Goal: Task Accomplishment & Management: Complete application form

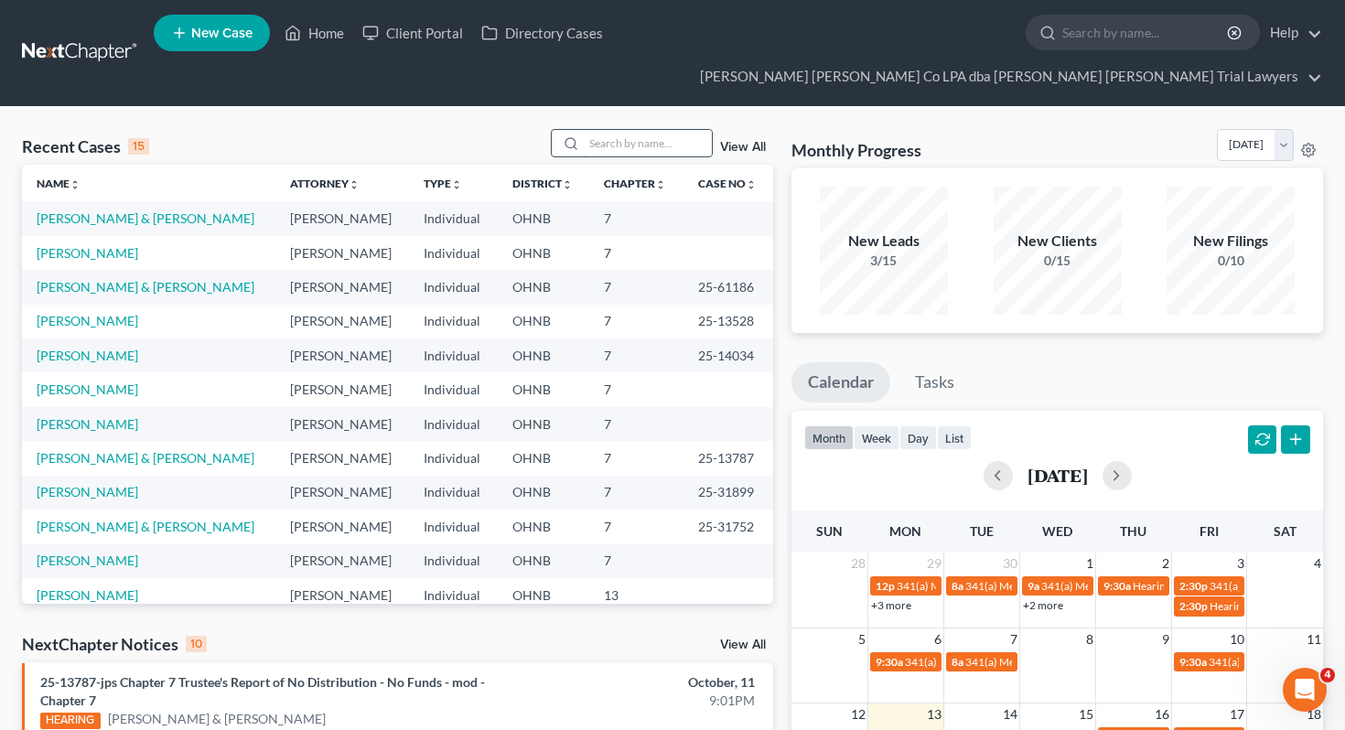
click at [608, 130] on input "search" at bounding box center [648, 143] width 128 height 27
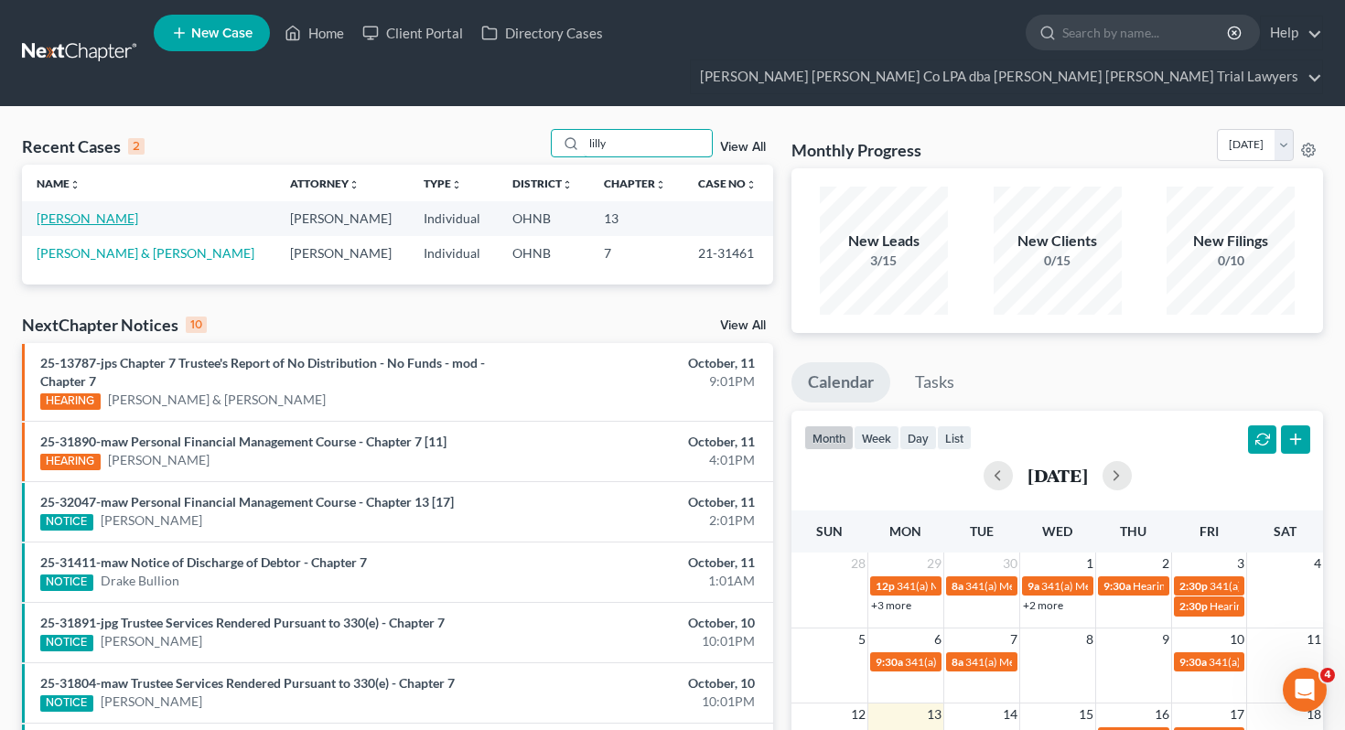
type input "lilly"
click at [89, 210] on link "[PERSON_NAME]" at bounding box center [88, 218] width 102 height 16
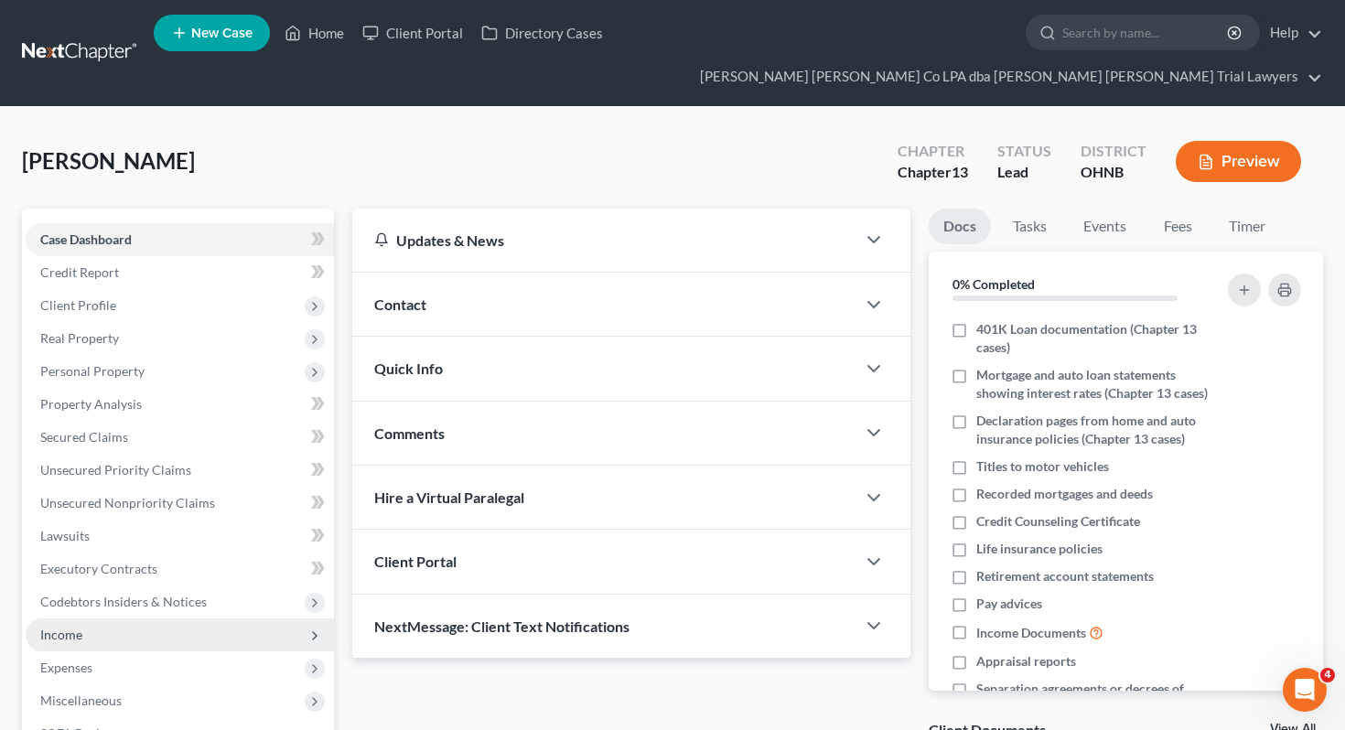
click at [158, 619] on span "Income" at bounding box center [180, 635] width 308 height 33
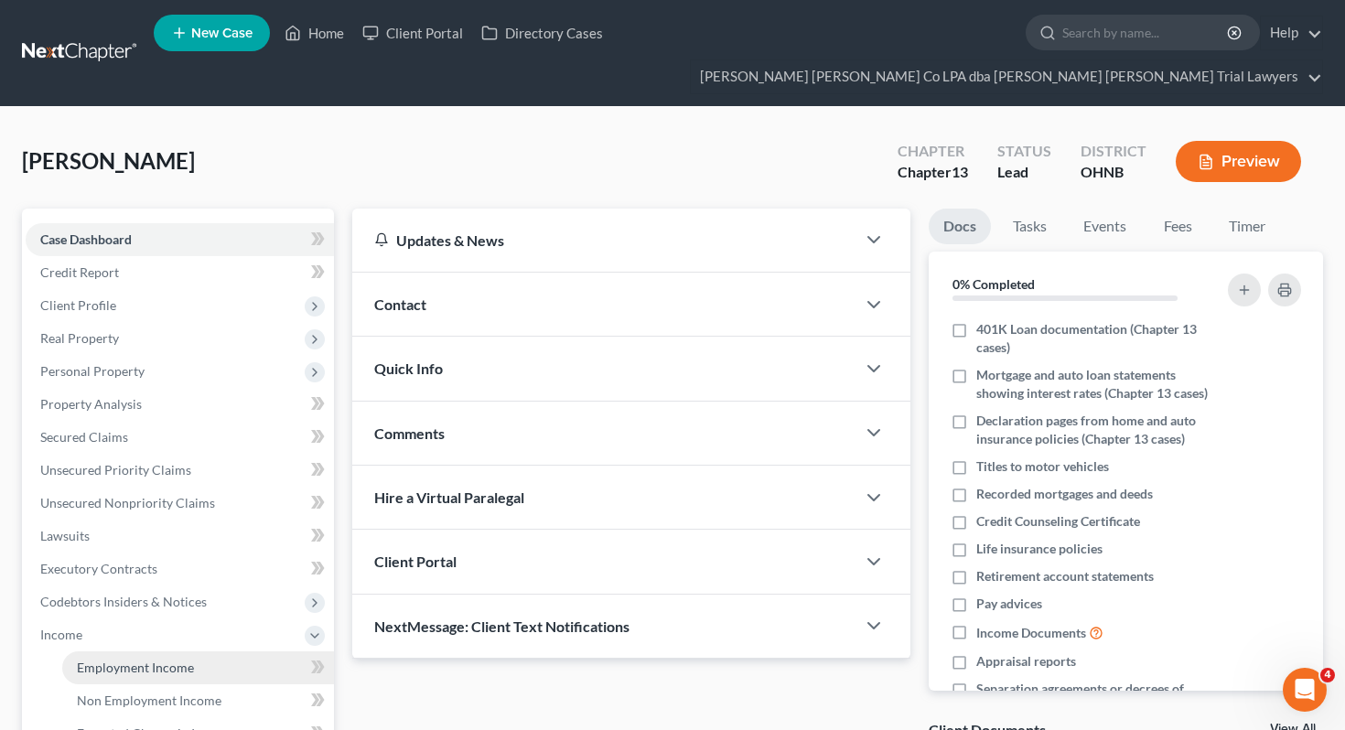
click at [158, 651] on link "Employment Income" at bounding box center [198, 667] width 272 height 33
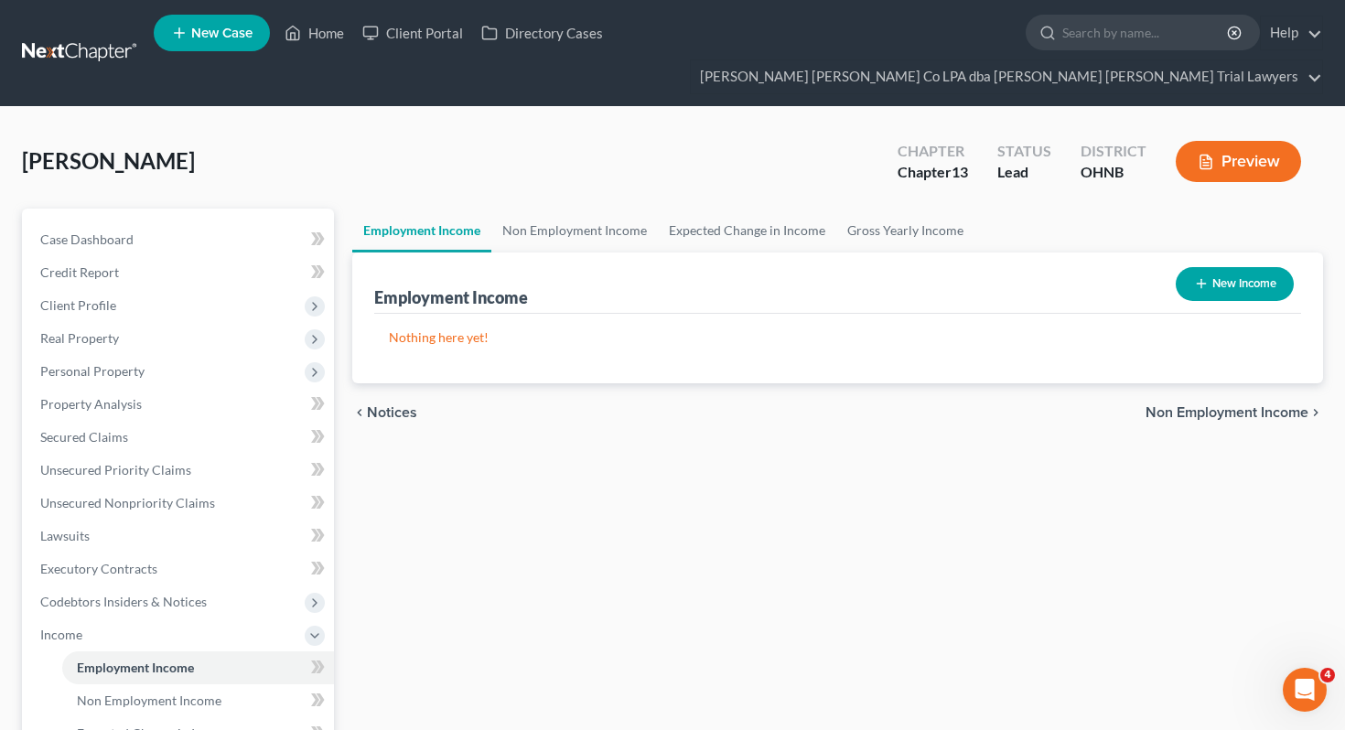
click at [1185, 267] on button "New Income" at bounding box center [1235, 284] width 118 height 34
select select "0"
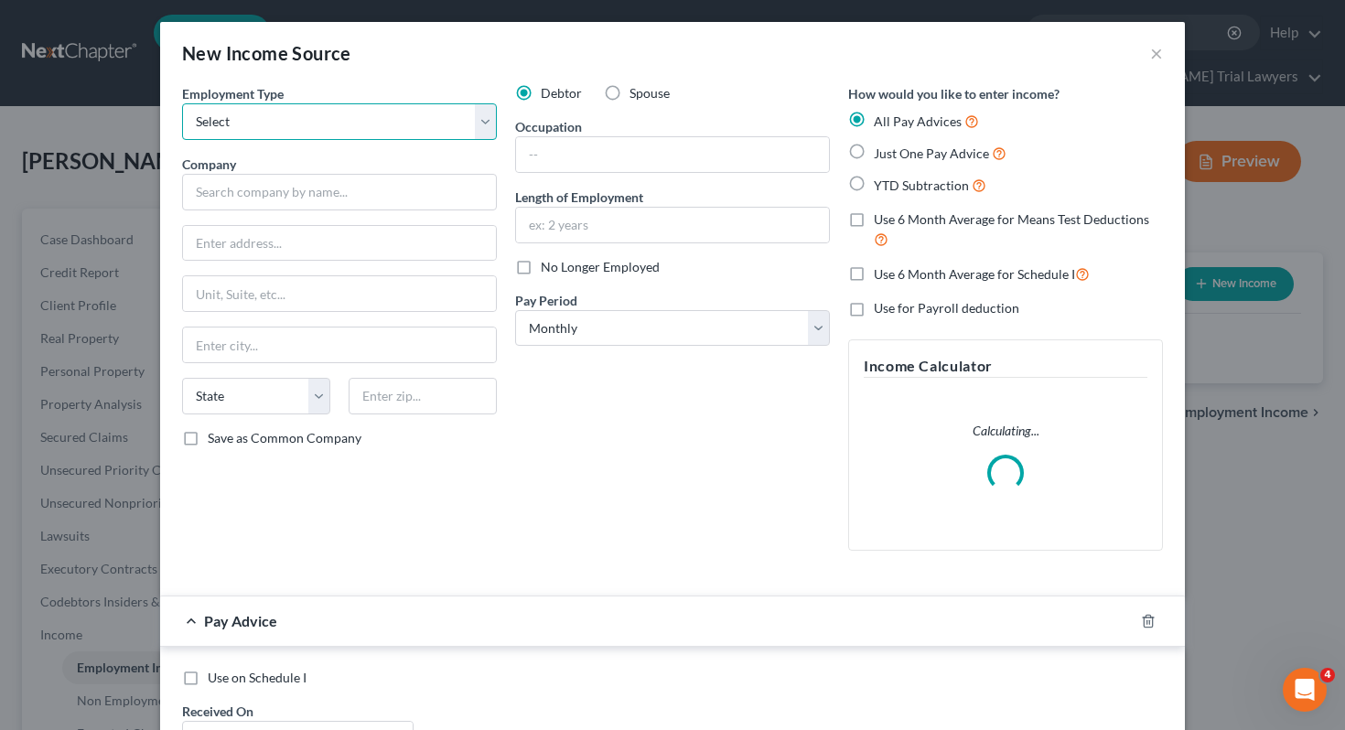
click at [425, 131] on select "Select Full or [DEMOGRAPHIC_DATA] Employment Self Employment" at bounding box center [339, 121] width 315 height 37
select select "0"
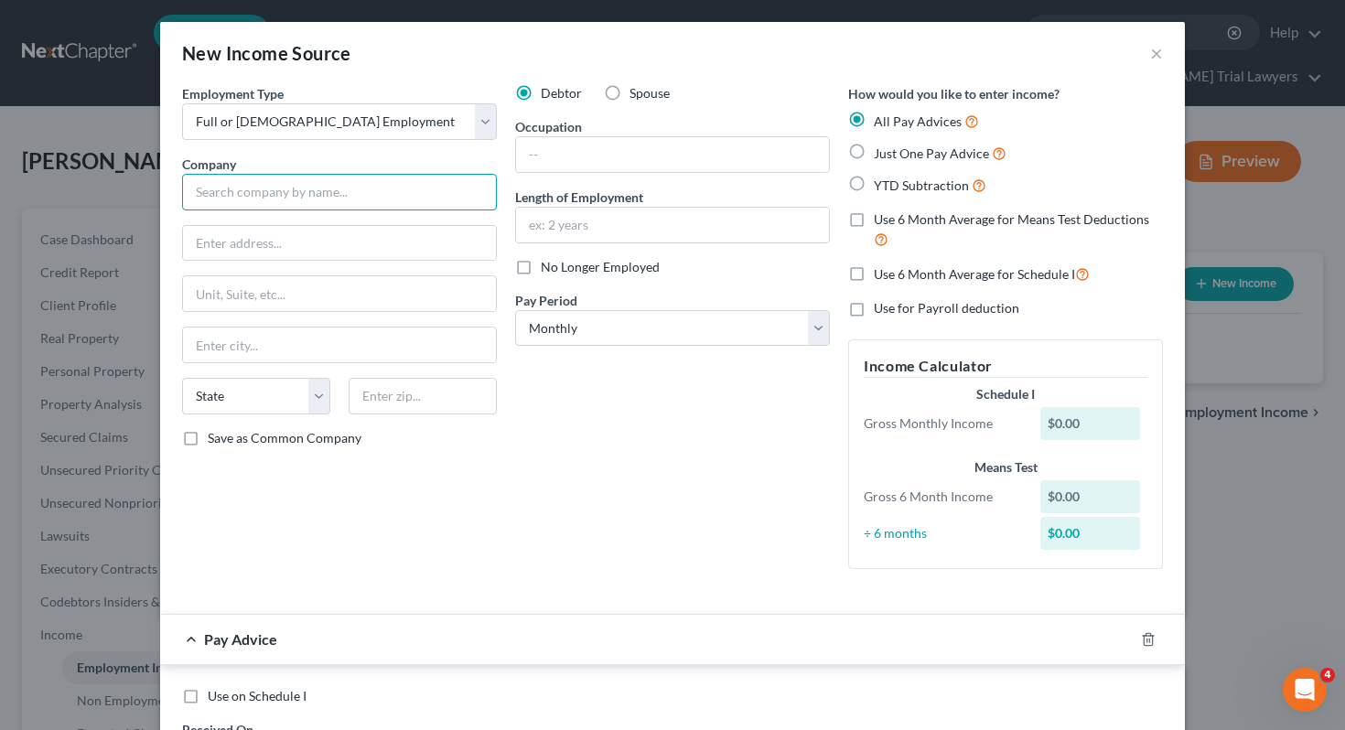
click at [239, 187] on input "text" at bounding box center [339, 192] width 315 height 37
type input "Walmart"
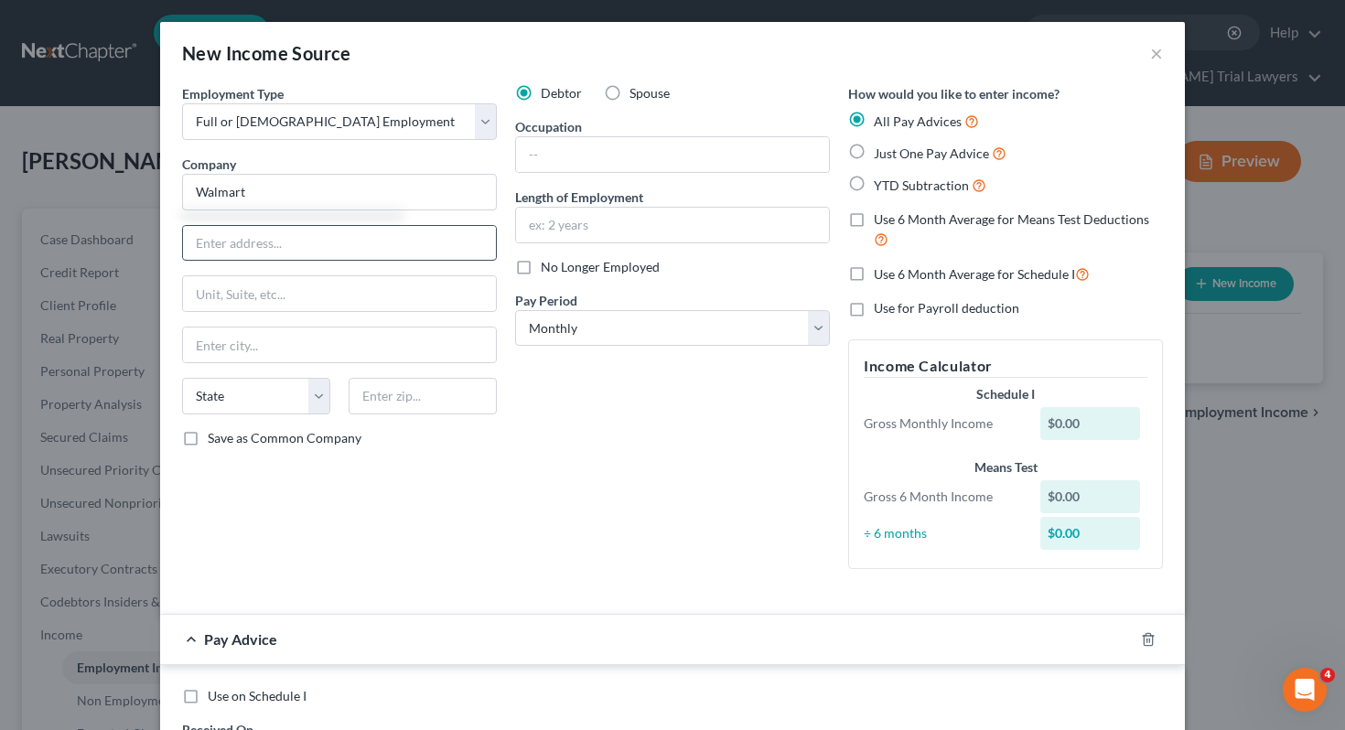
click at [333, 251] on input "text" at bounding box center [339, 243] width 313 height 35
paste input "[STREET_ADDRESS]"
type input "[STREET_ADDRESS]"
click at [451, 388] on input "text" at bounding box center [423, 396] width 148 height 37
type input "43123"
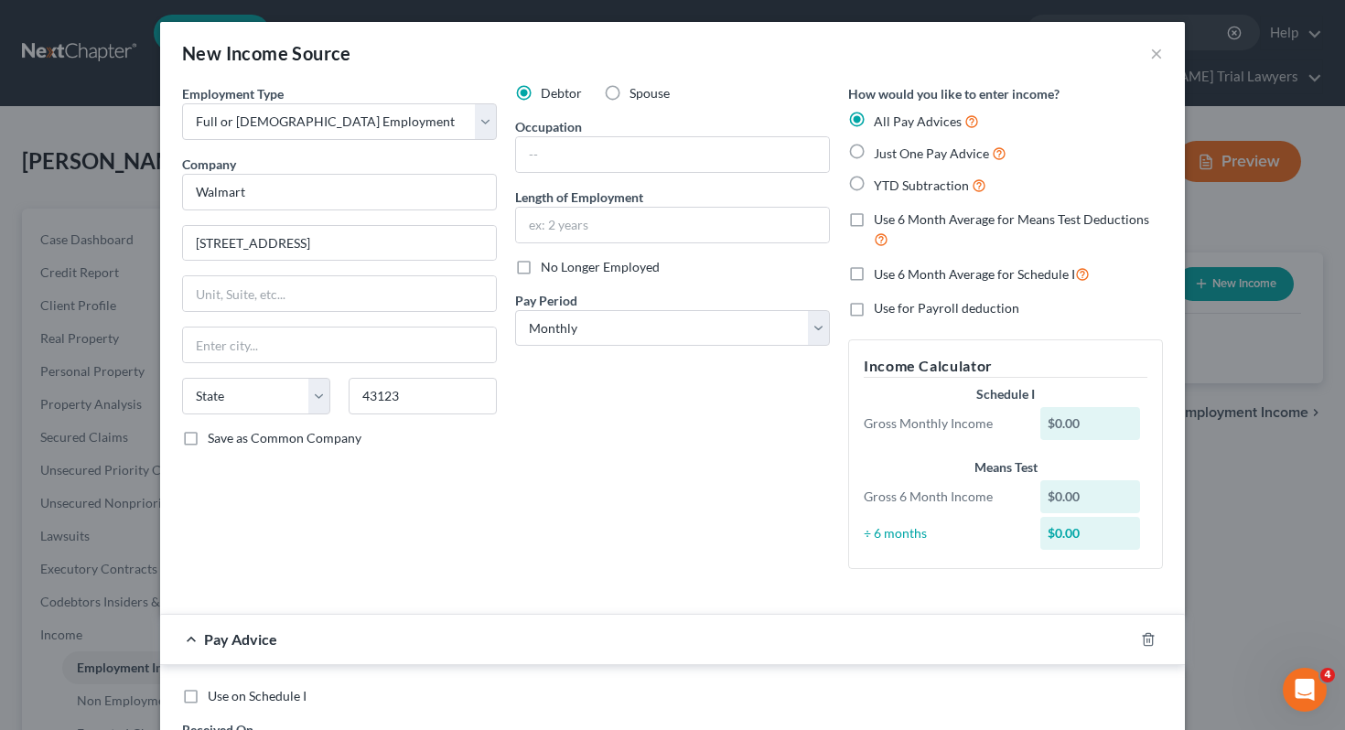
click at [540, 524] on div "Debtor Spouse Occupation Length of Employment No Longer Employed Pay Period * S…" at bounding box center [672, 334] width 333 height 500
type input "[GEOGRAPHIC_DATA]"
select select "36"
click at [606, 161] on input "text" at bounding box center [672, 154] width 313 height 35
type input "Truck Driver"
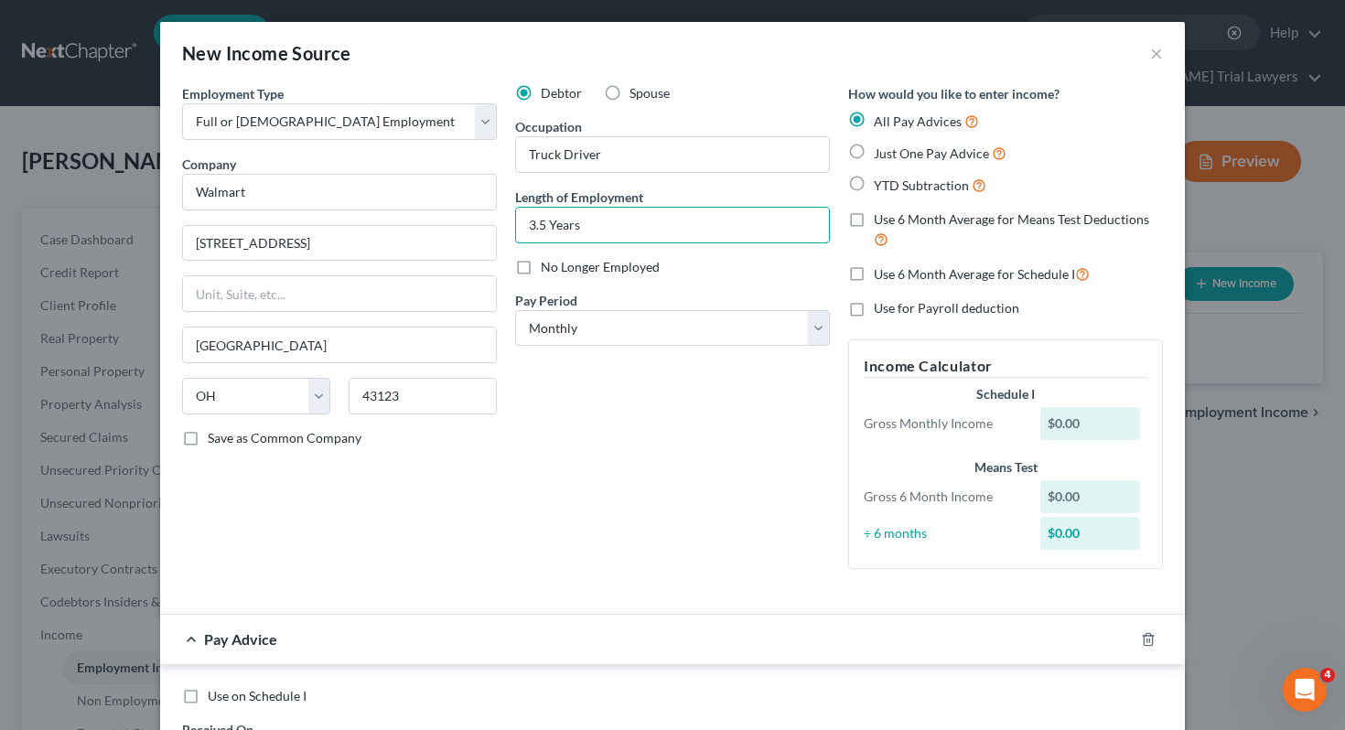
type input "3.5 Years"
click at [593, 325] on select "Select Monthly Twice Monthly Every Other Week Weekly" at bounding box center [672, 328] width 315 height 37
select select "2"
click at [889, 156] on span "Just One Pay Advice" at bounding box center [931, 153] width 115 height 16
click at [889, 155] on input "Just One Pay Advice" at bounding box center [887, 149] width 12 height 12
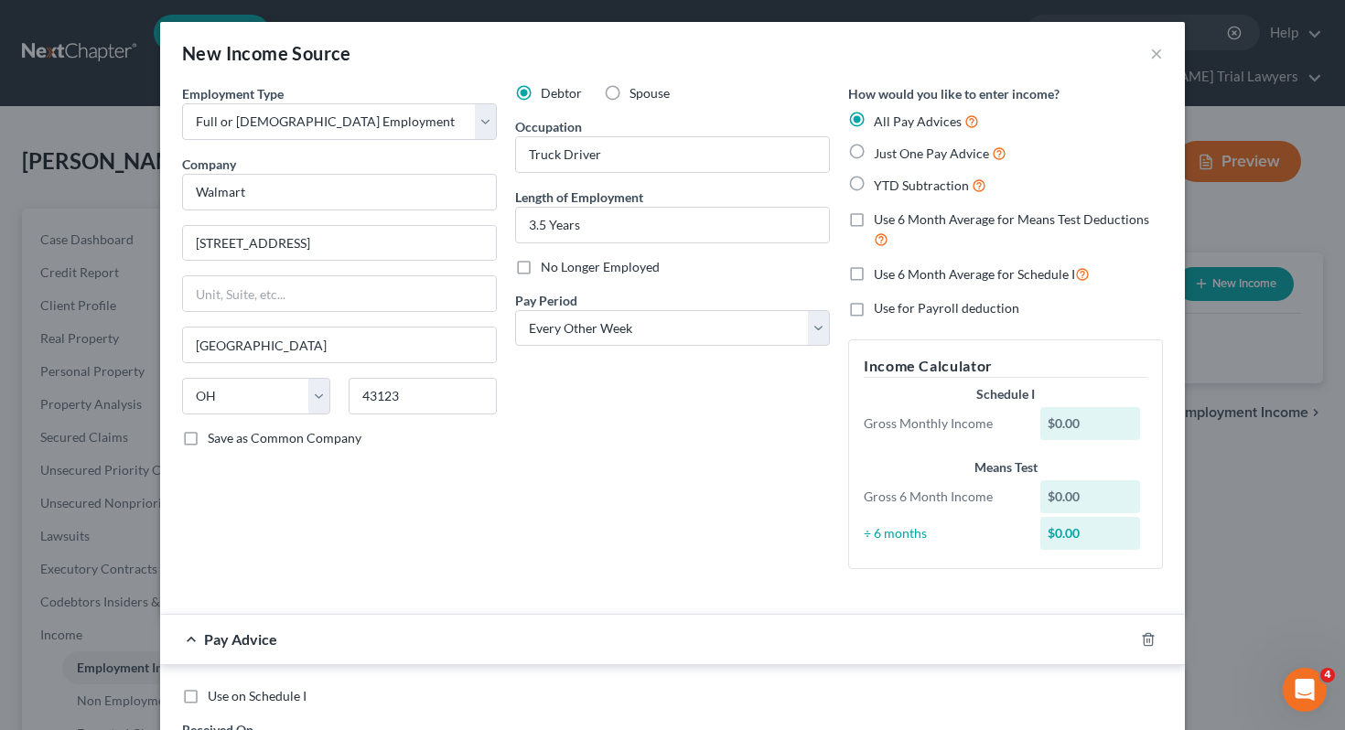
radio input "true"
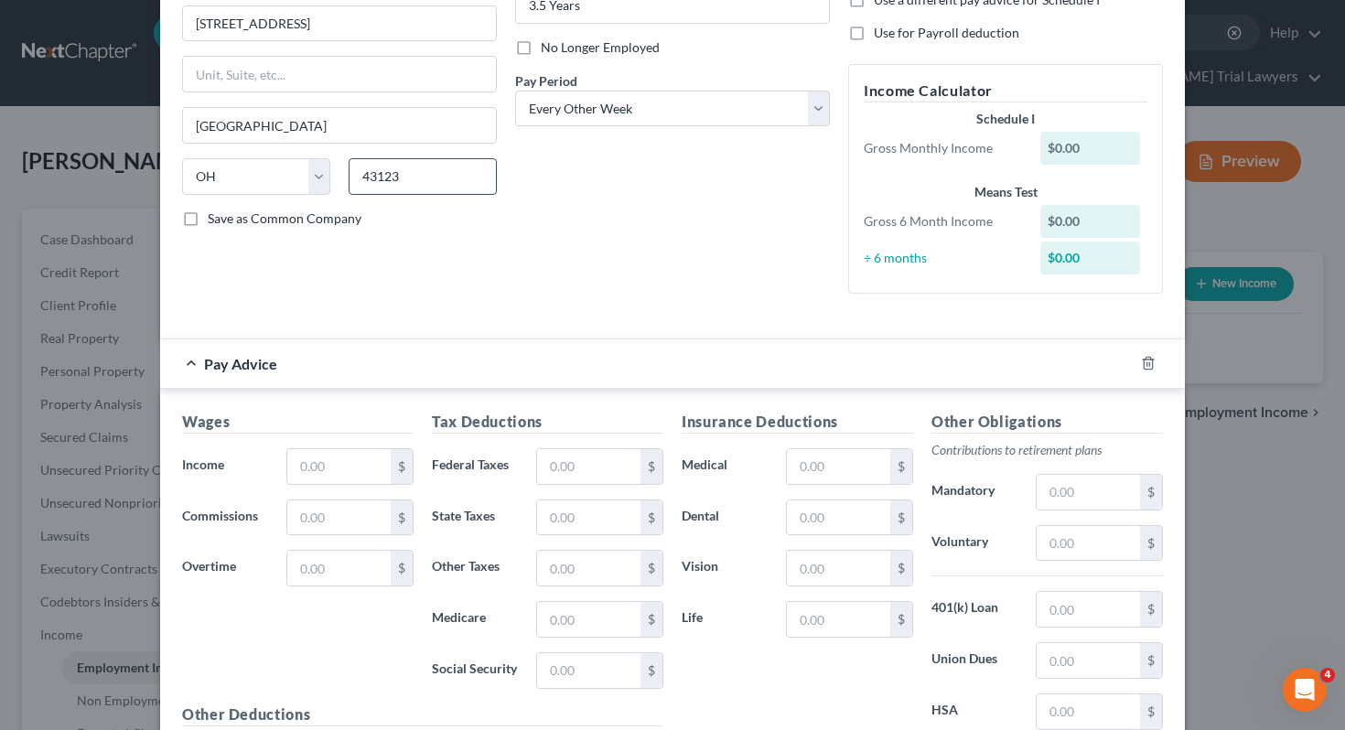
scroll to position [297, 0]
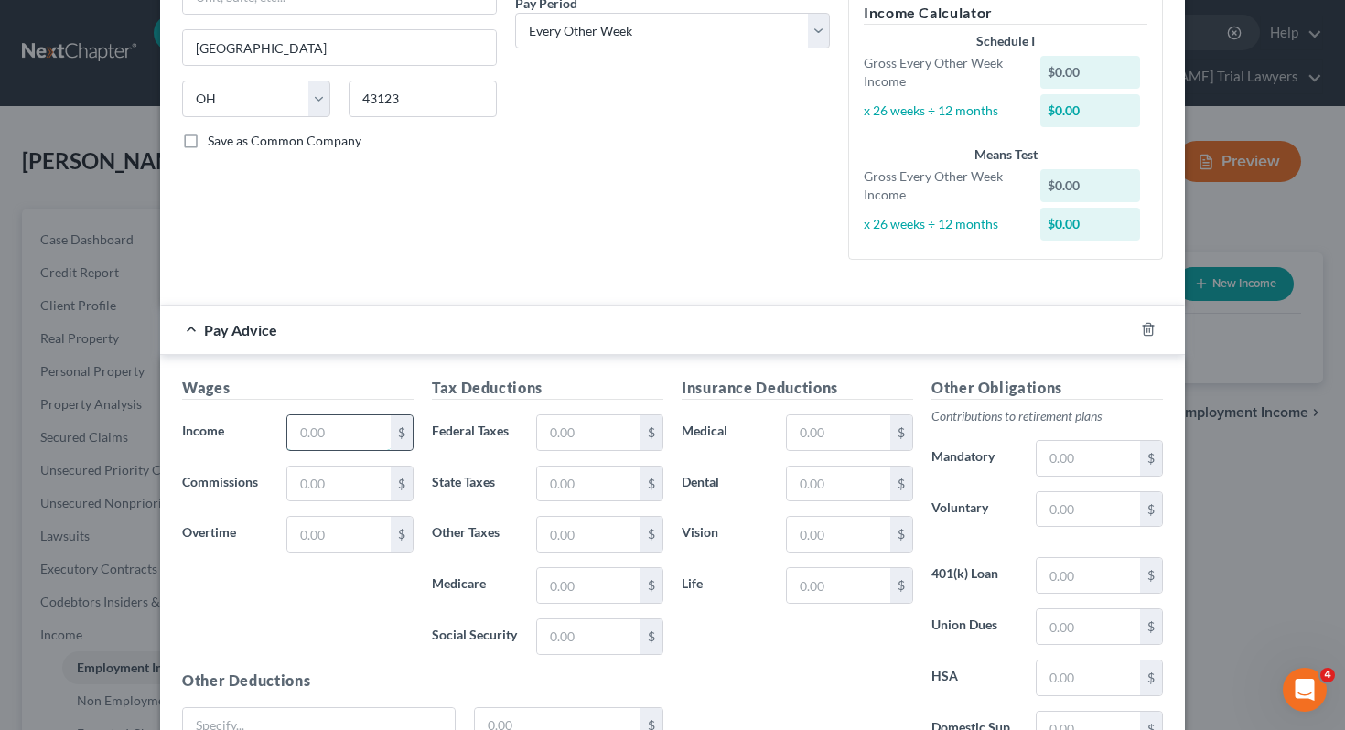
click at [340, 447] on input "text" at bounding box center [338, 432] width 103 height 35
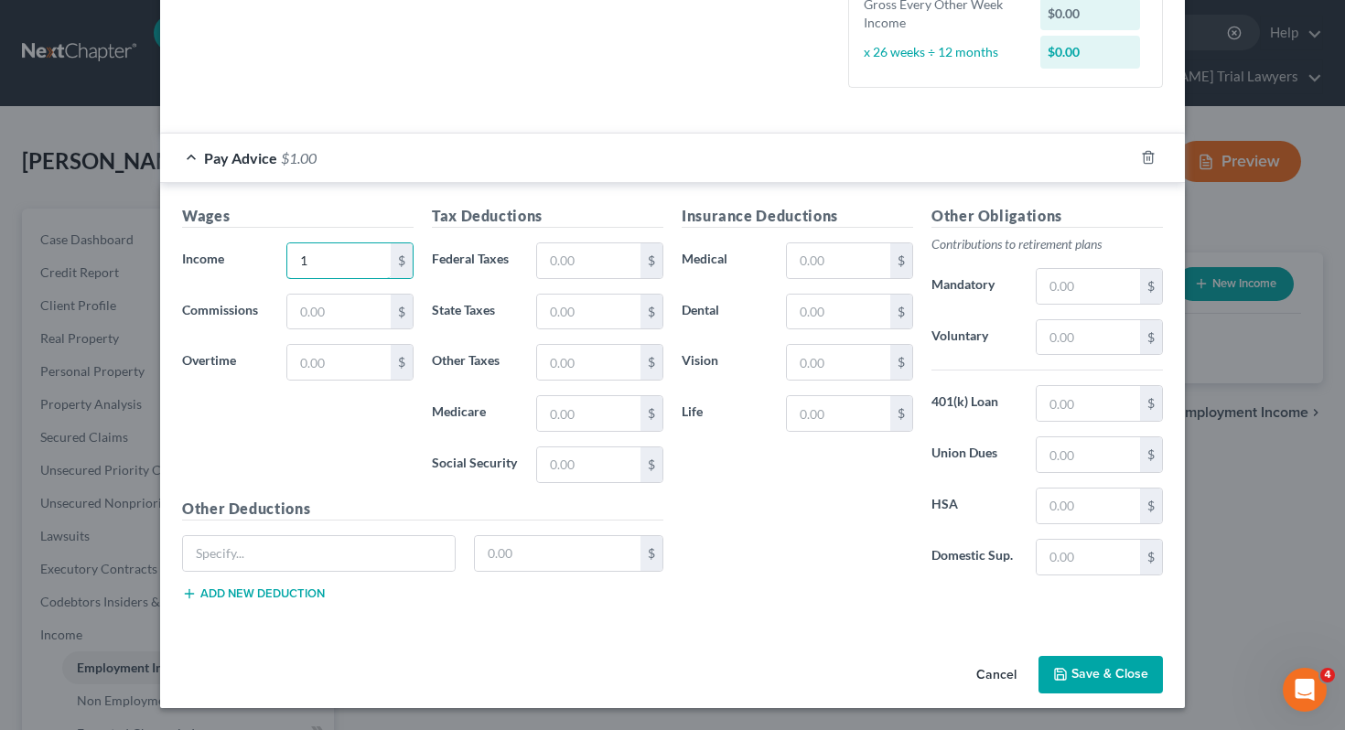
type input "1"
click at [1113, 673] on button "Save & Close" at bounding box center [1100, 675] width 124 height 38
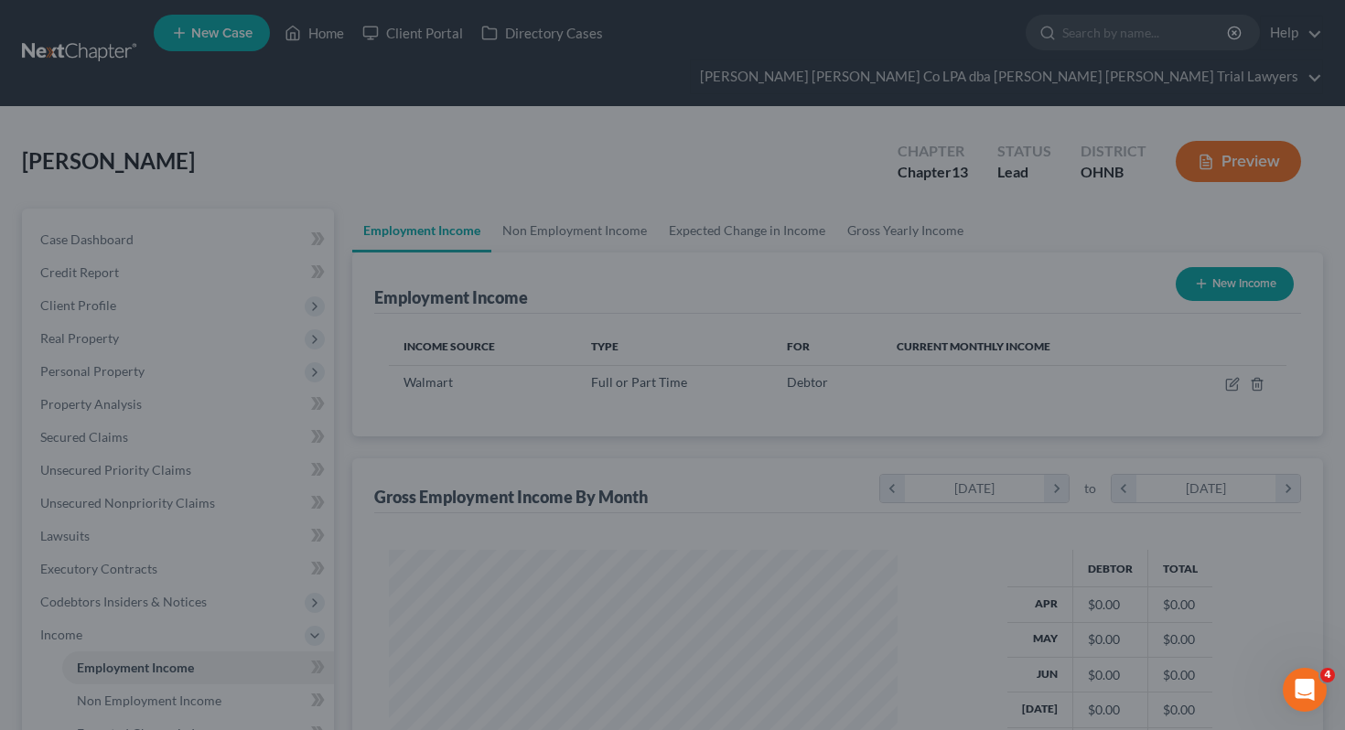
scroll to position [328, 545]
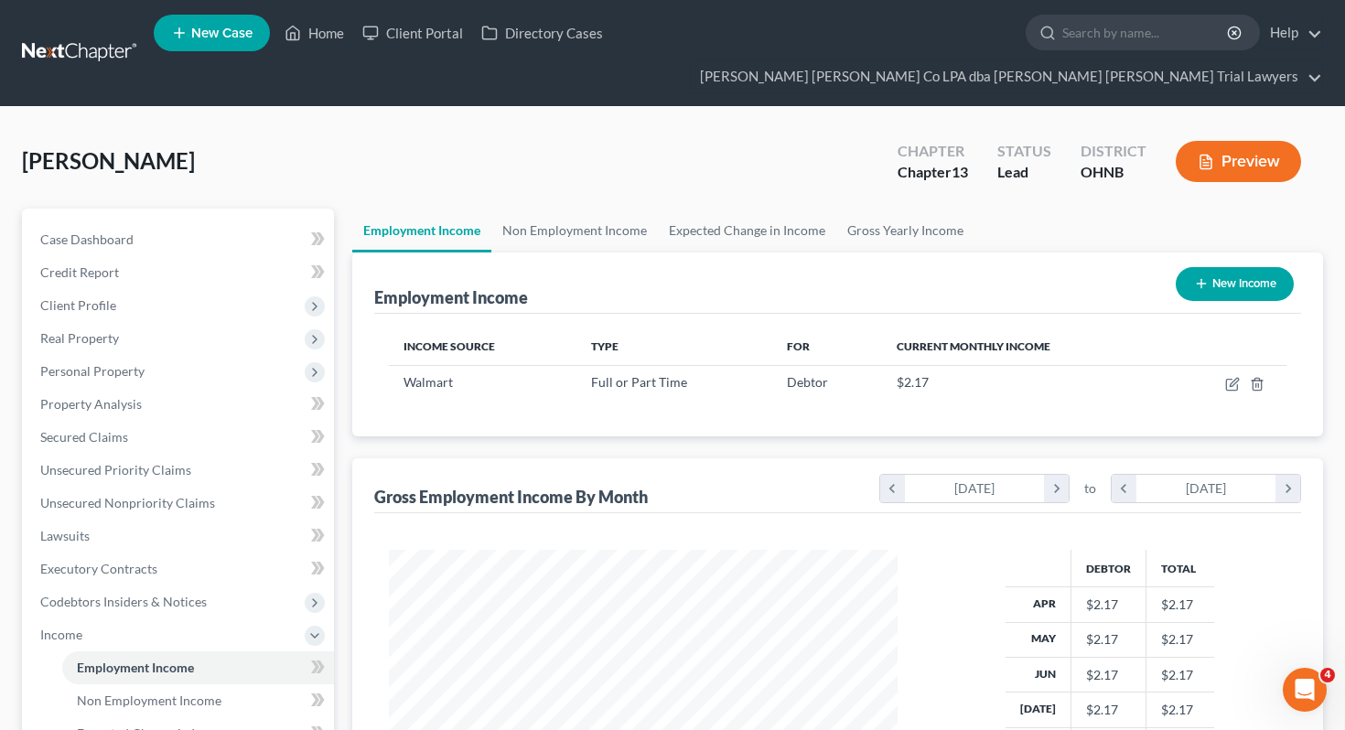
click at [1210, 267] on button "New Income" at bounding box center [1235, 284] width 118 height 34
select select "0"
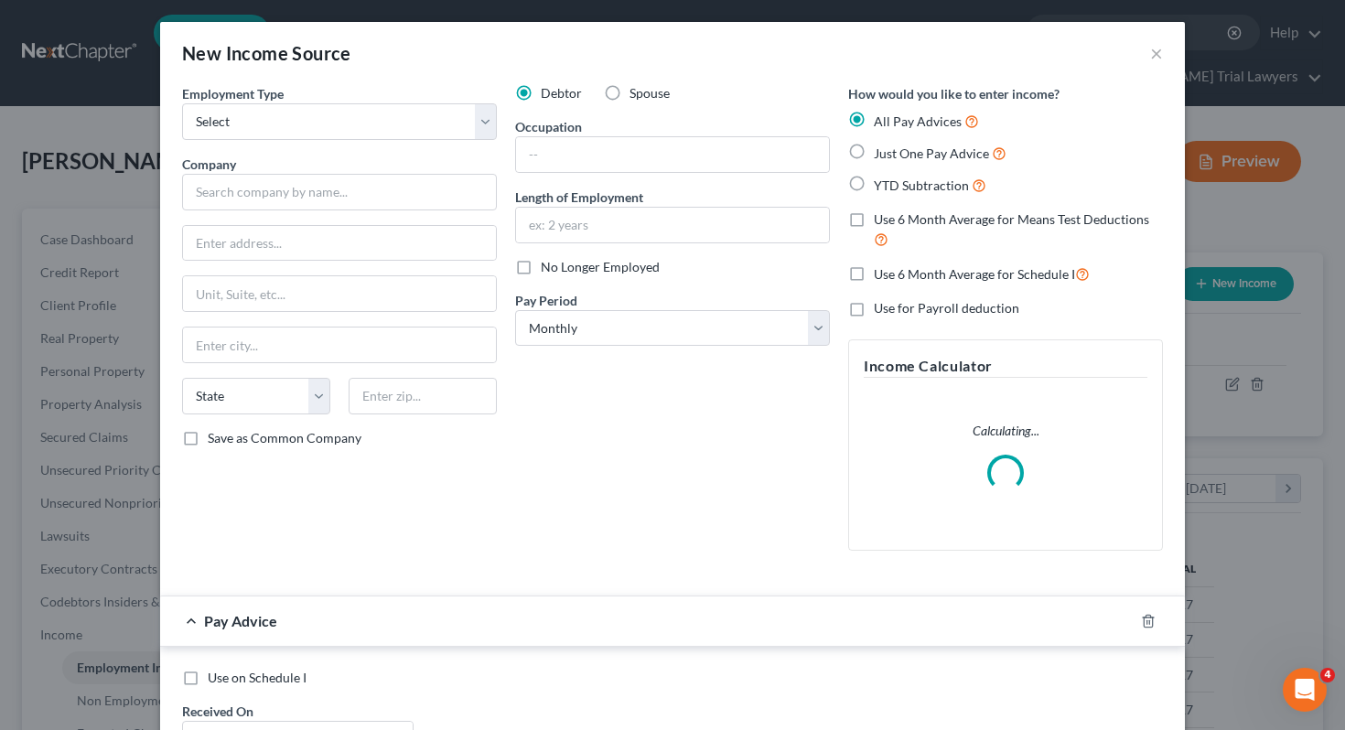
click at [639, 84] on label "Spouse" at bounding box center [649, 93] width 40 height 18
click at [639, 84] on input "Spouse" at bounding box center [643, 90] width 12 height 12
radio input "true"
click at [387, 132] on select "Select Full or [DEMOGRAPHIC_DATA] Employment Self Employment" at bounding box center [339, 121] width 315 height 37
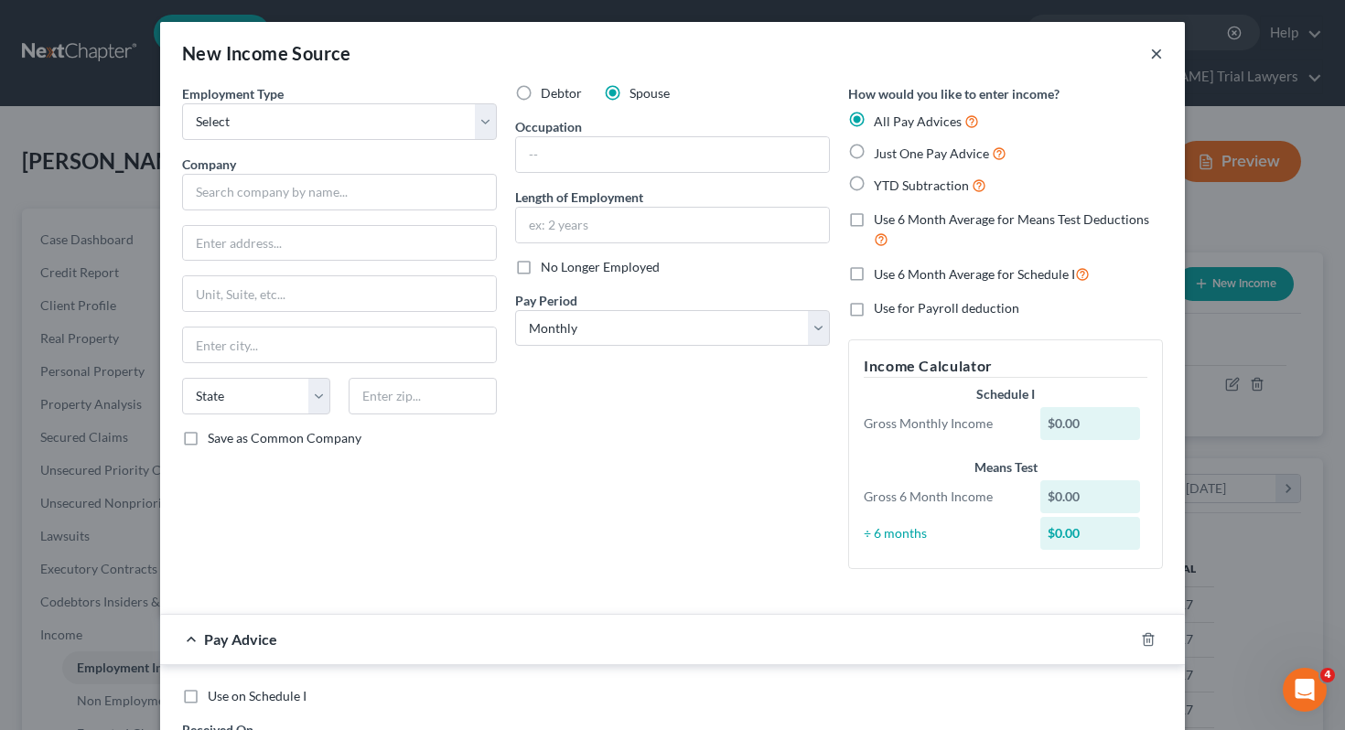
click at [1158, 54] on button "×" at bounding box center [1156, 53] width 13 height 22
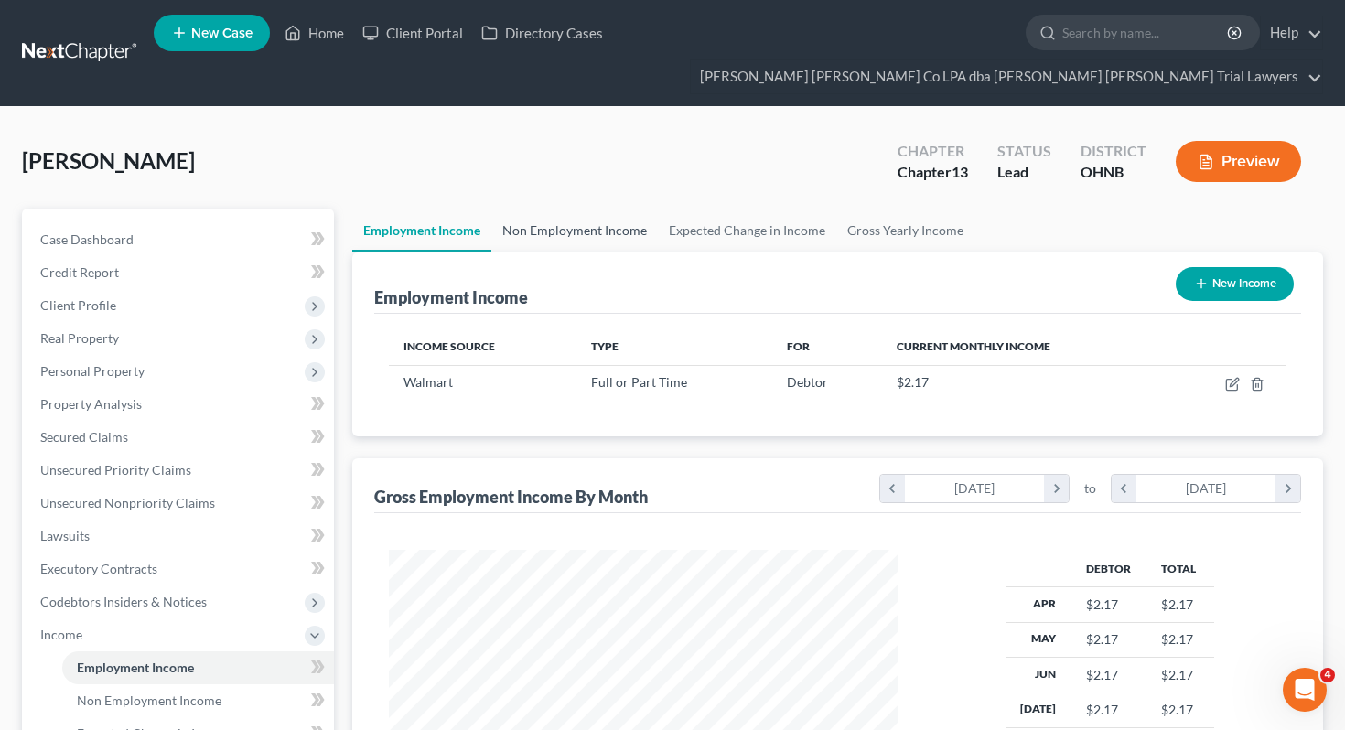
click at [597, 209] on link "Non Employment Income" at bounding box center [574, 231] width 167 height 44
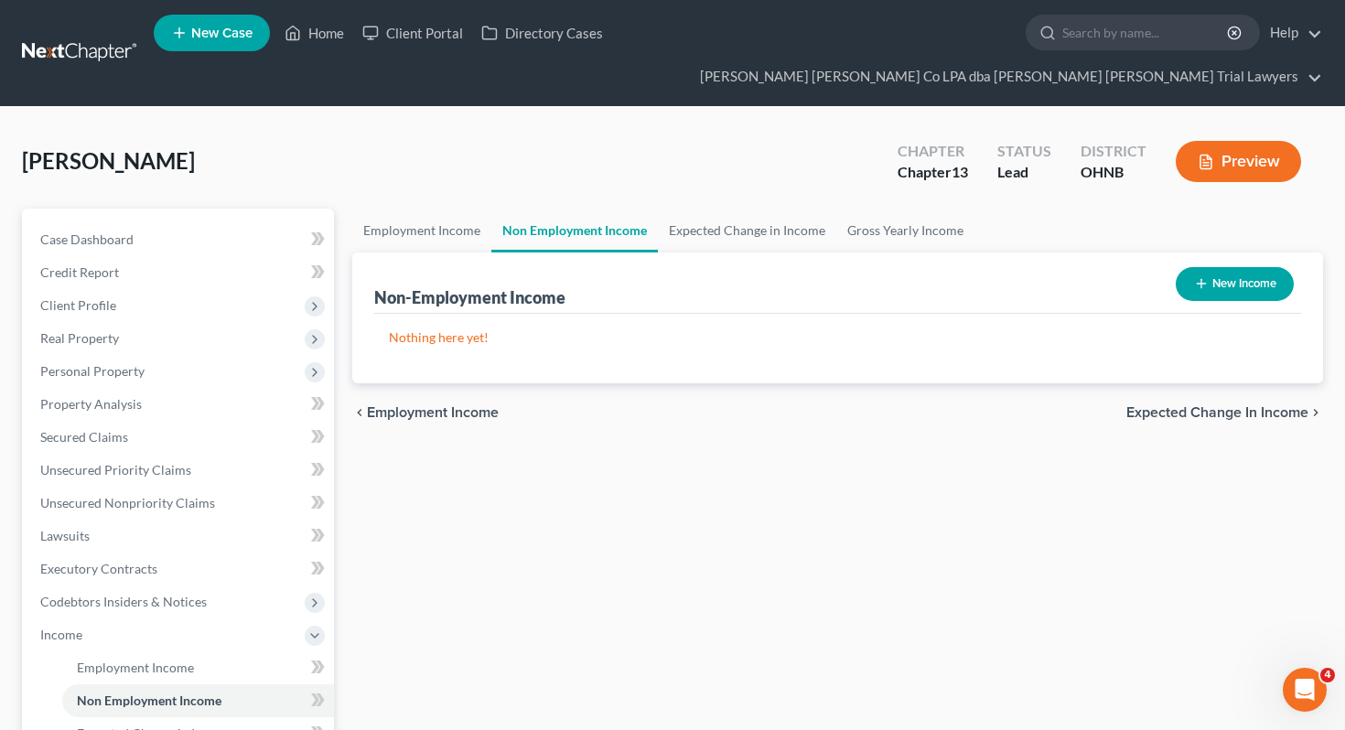
click at [1243, 267] on button "New Income" at bounding box center [1235, 284] width 118 height 34
select select "0"
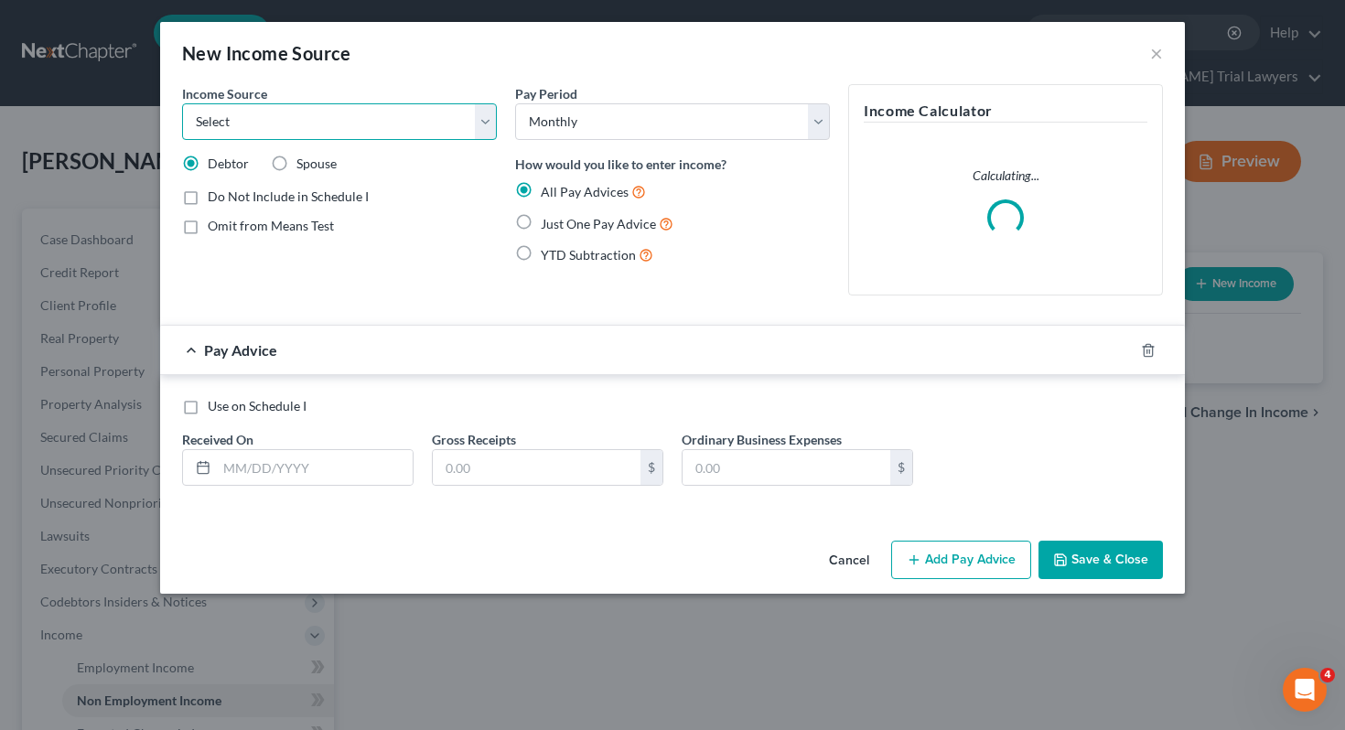
click at [437, 116] on select "Select Unemployment Disability (from employer) Pension Retirement Social Securi…" at bounding box center [339, 121] width 315 height 37
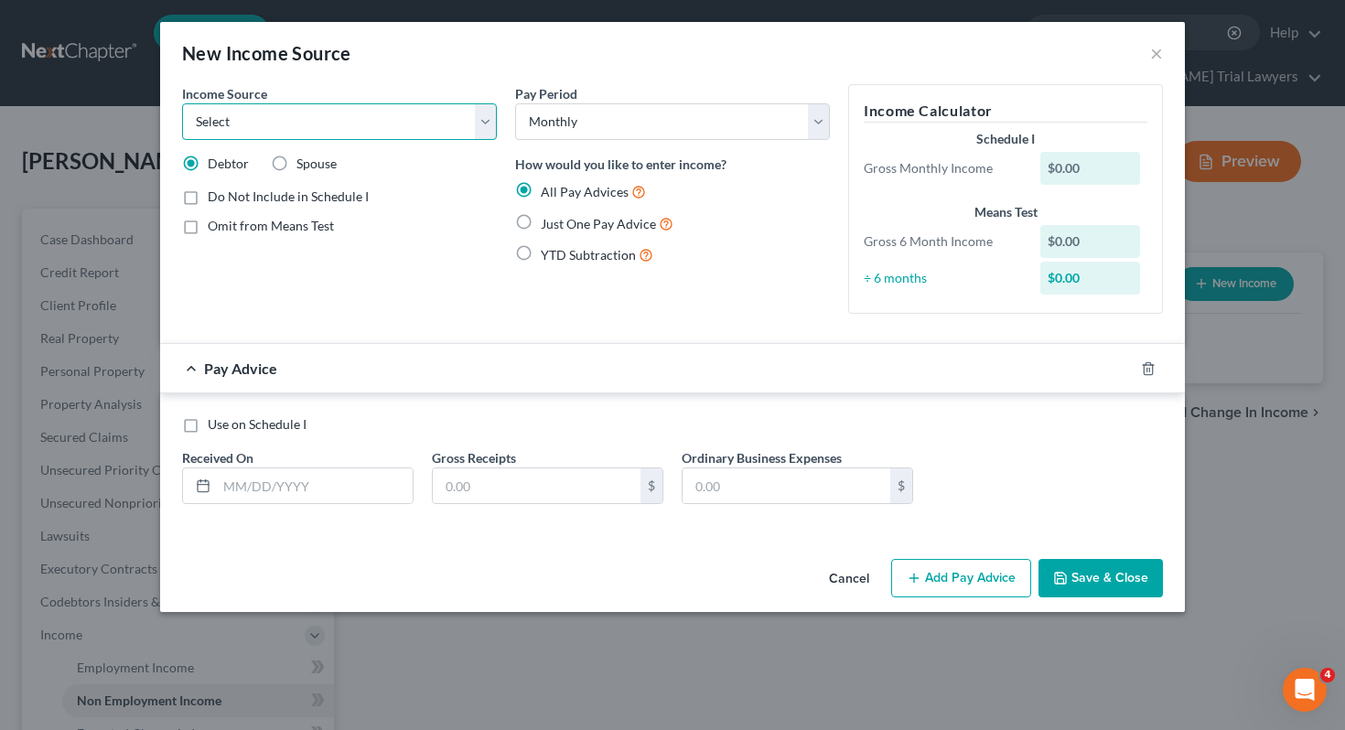
select select "8"
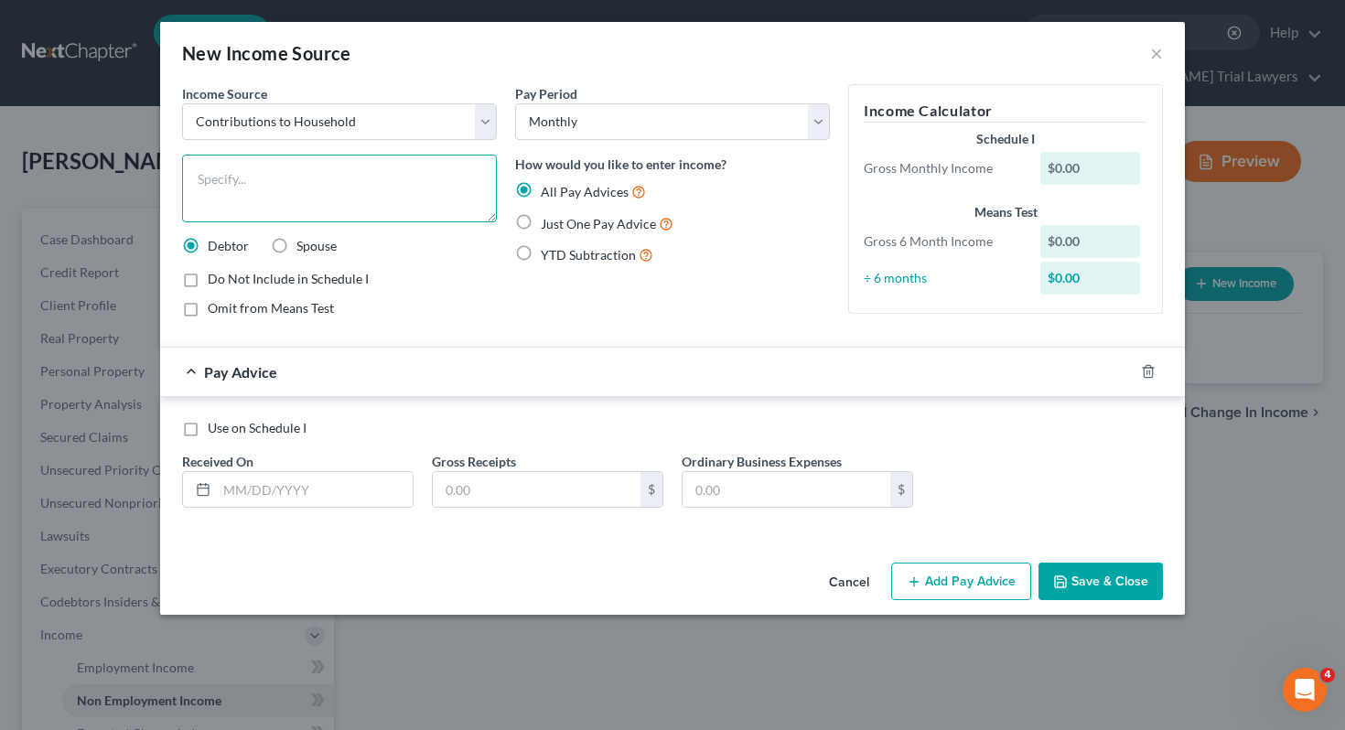
click at [356, 188] on textarea at bounding box center [339, 189] width 315 height 68
type textarea "A"
type textarea "Wife's income"
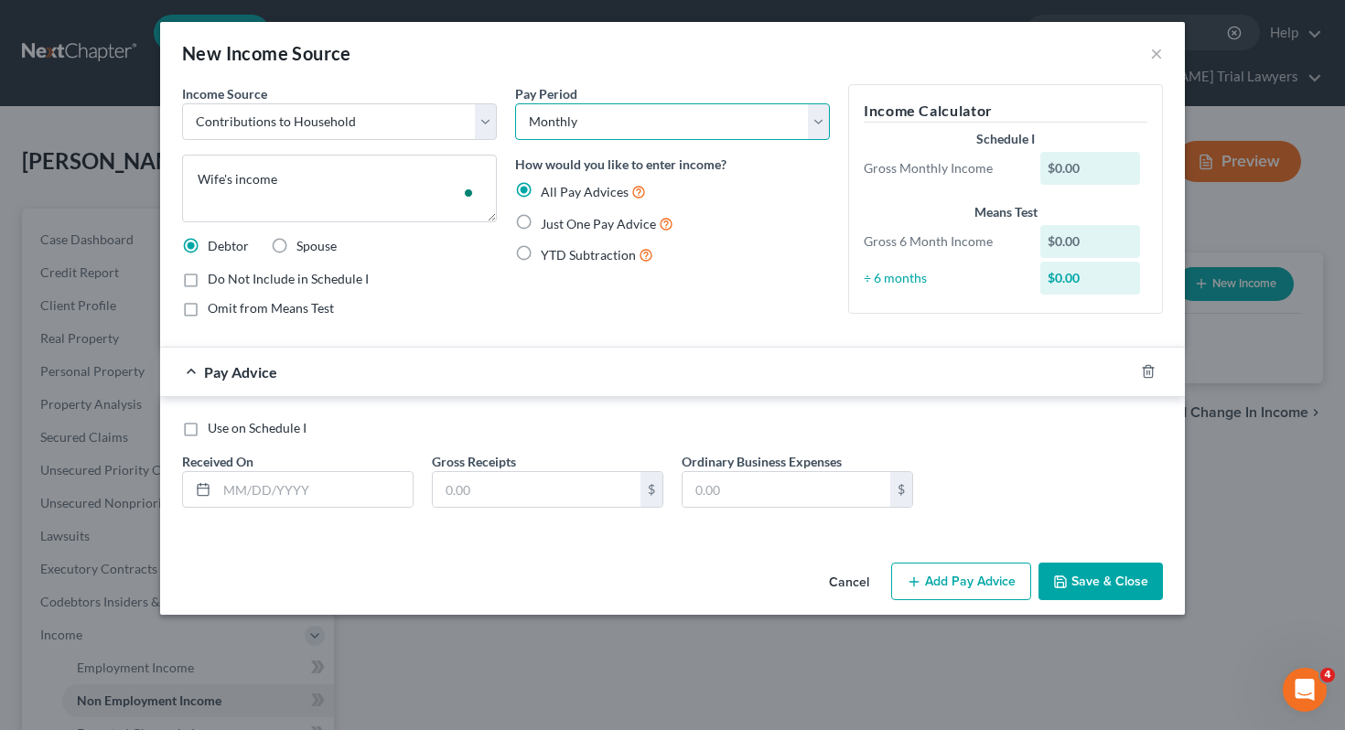
click at [595, 132] on select "Select Monthly Twice Monthly Every Other Week Weekly" at bounding box center [672, 121] width 315 height 37
click at [608, 225] on span "Just One Pay Advice" at bounding box center [598, 224] width 115 height 16
click at [560, 225] on input "Just One Pay Advice" at bounding box center [554, 219] width 12 height 12
radio input "true"
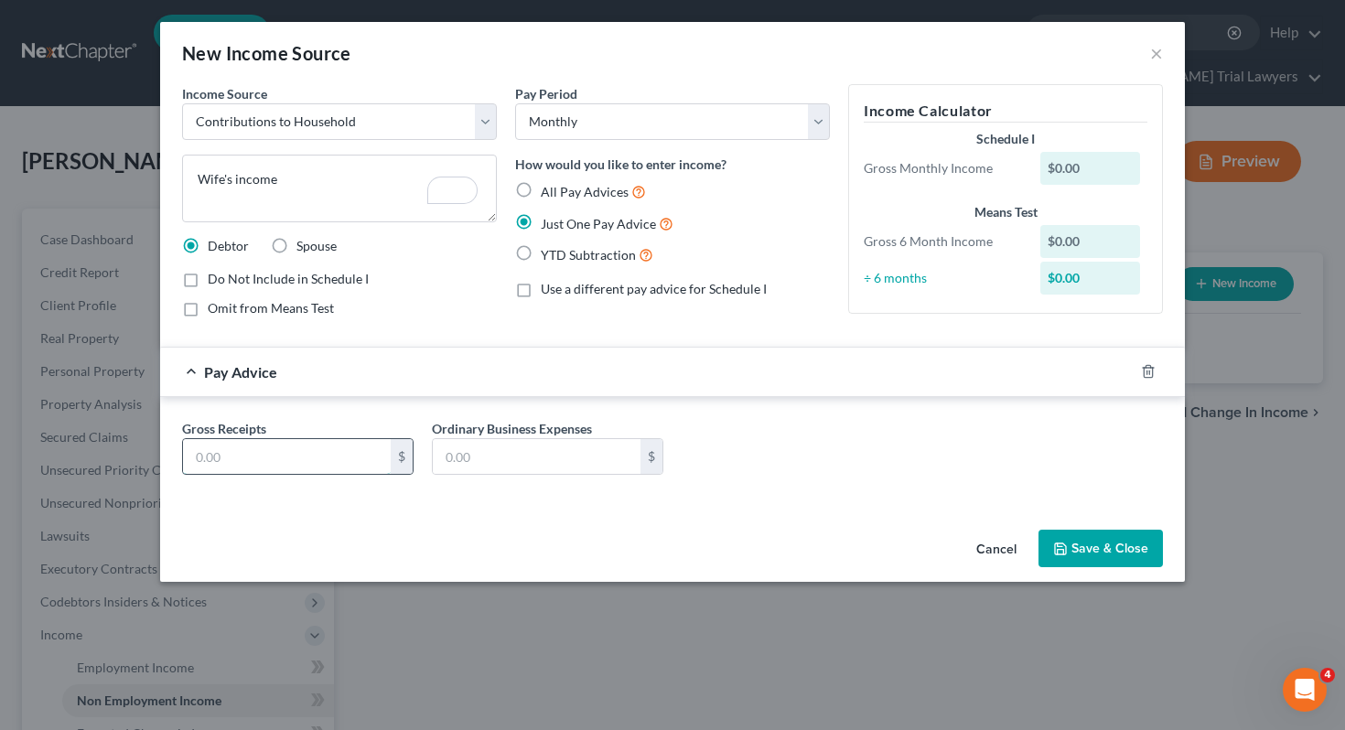
click at [361, 453] on input "text" at bounding box center [287, 456] width 208 height 35
type input "550"
click at [1103, 533] on button "Save & Close" at bounding box center [1100, 549] width 124 height 38
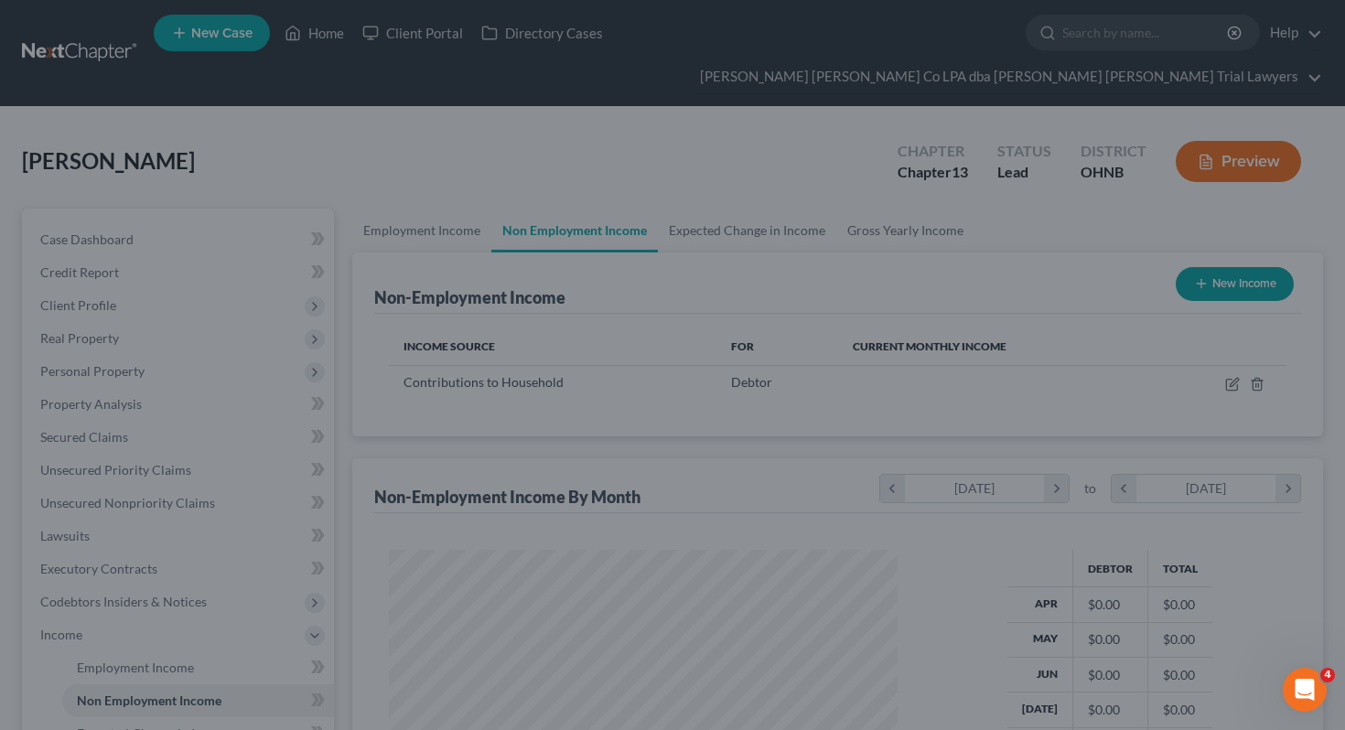
scroll to position [328, 545]
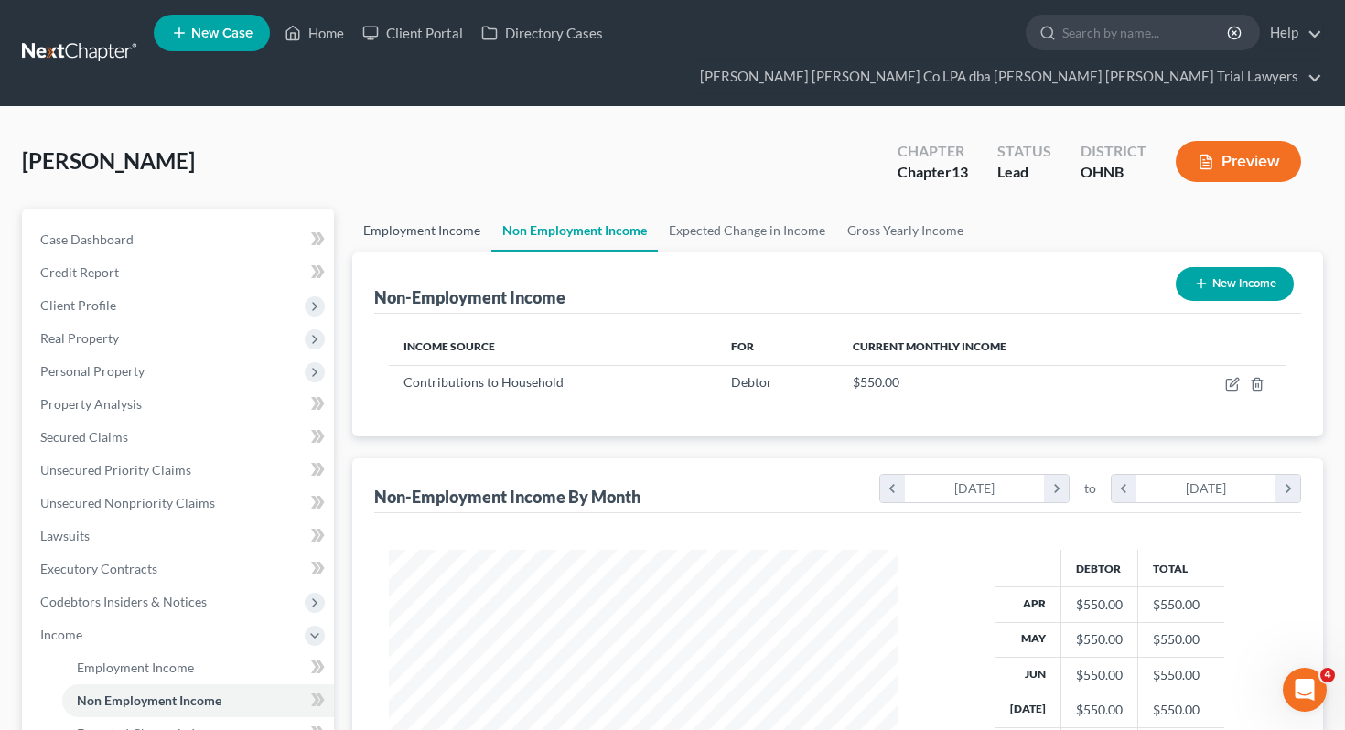
click at [436, 209] on link "Employment Income" at bounding box center [421, 231] width 139 height 44
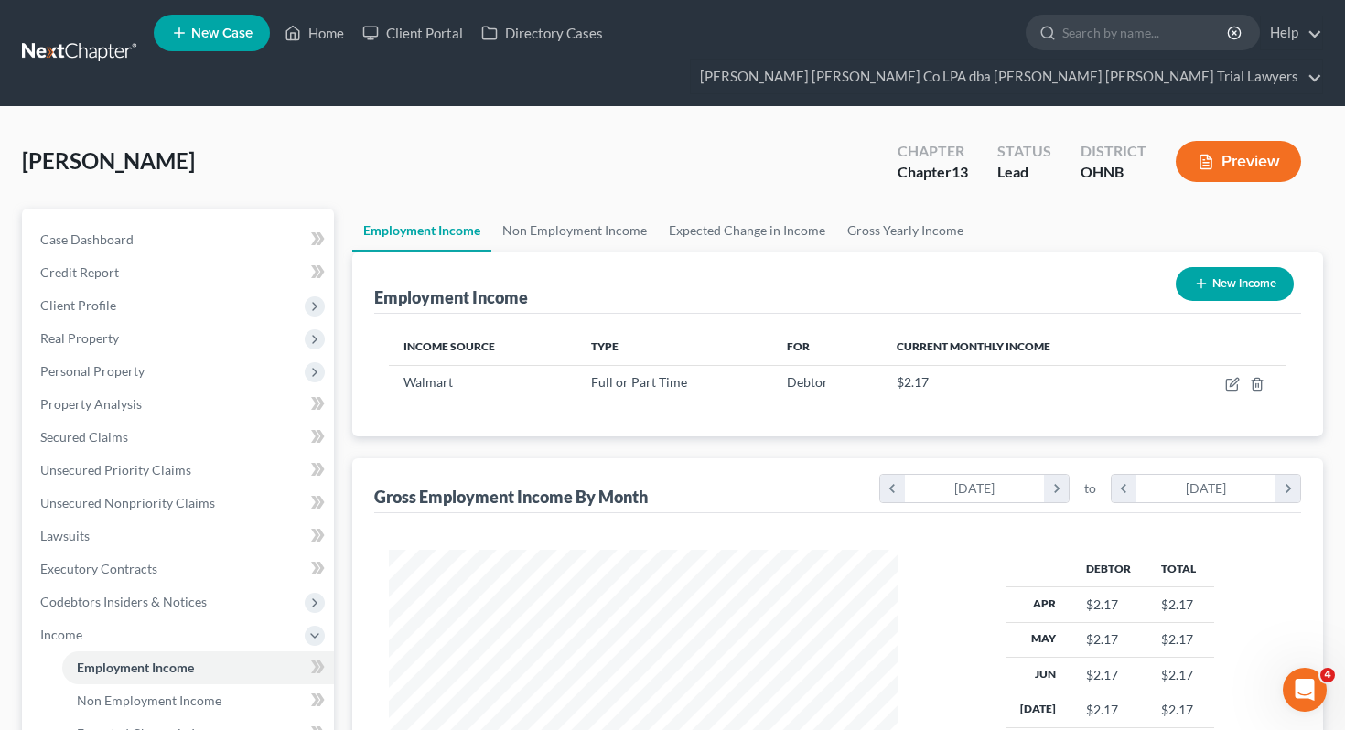
scroll to position [328, 545]
click at [556, 209] on link "Non Employment Income" at bounding box center [574, 231] width 167 height 44
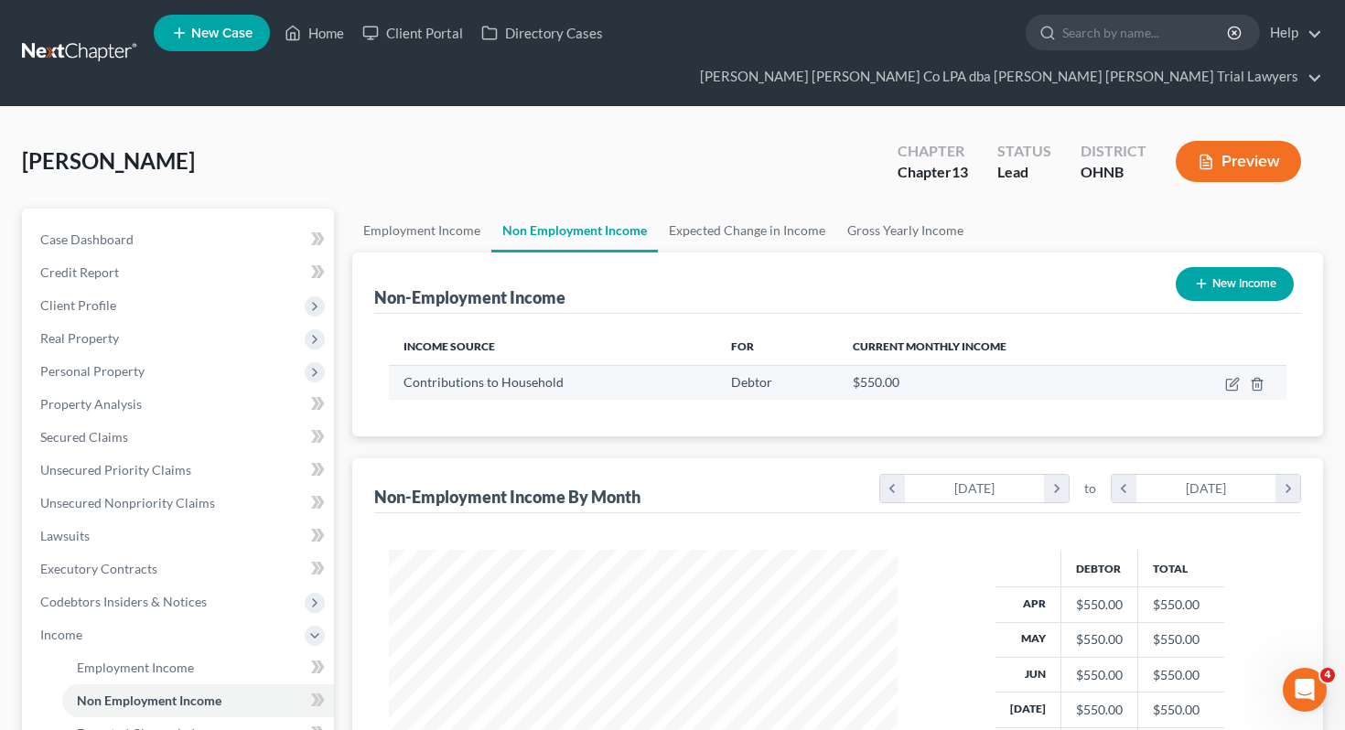
scroll to position [328, 545]
click at [1230, 380] on icon "button" at bounding box center [1231, 385] width 11 height 11
select select "8"
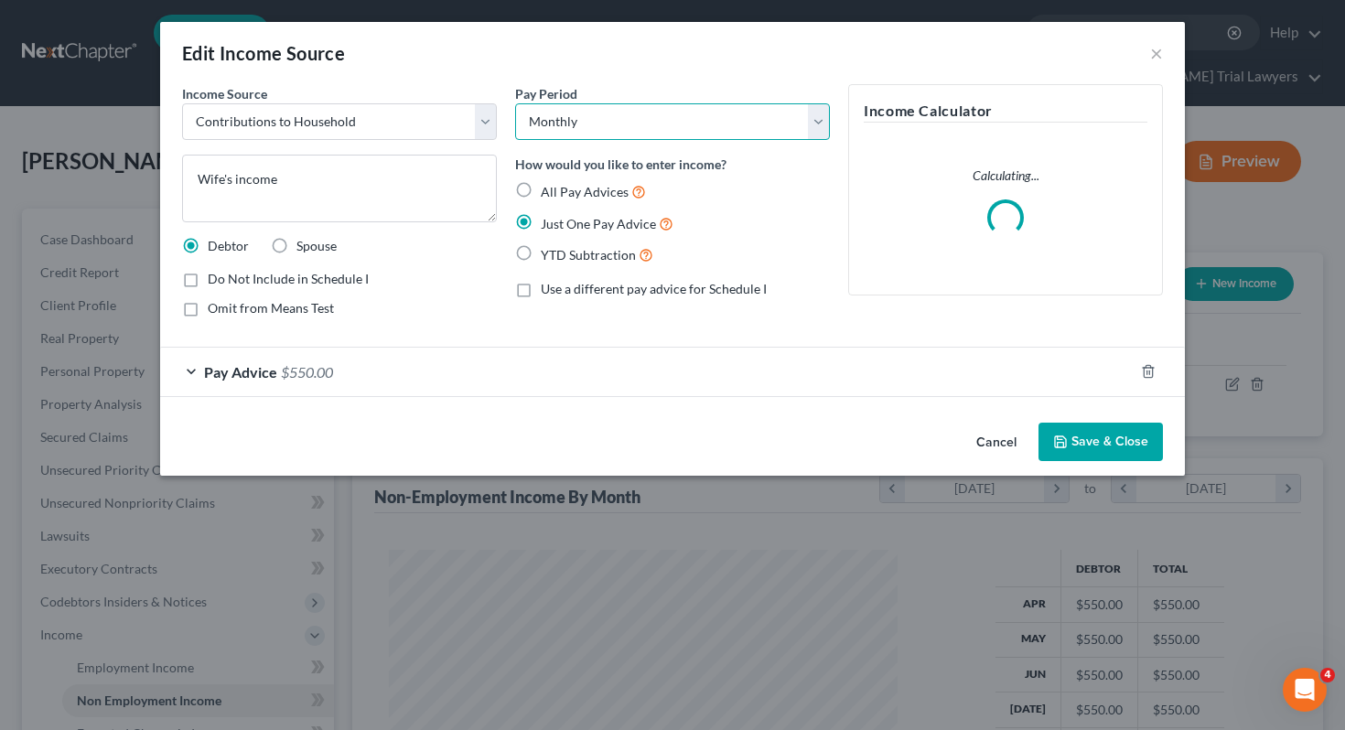
click at [611, 120] on select "Select Monthly Twice Monthly Every Other Week Weekly" at bounding box center [672, 121] width 315 height 37
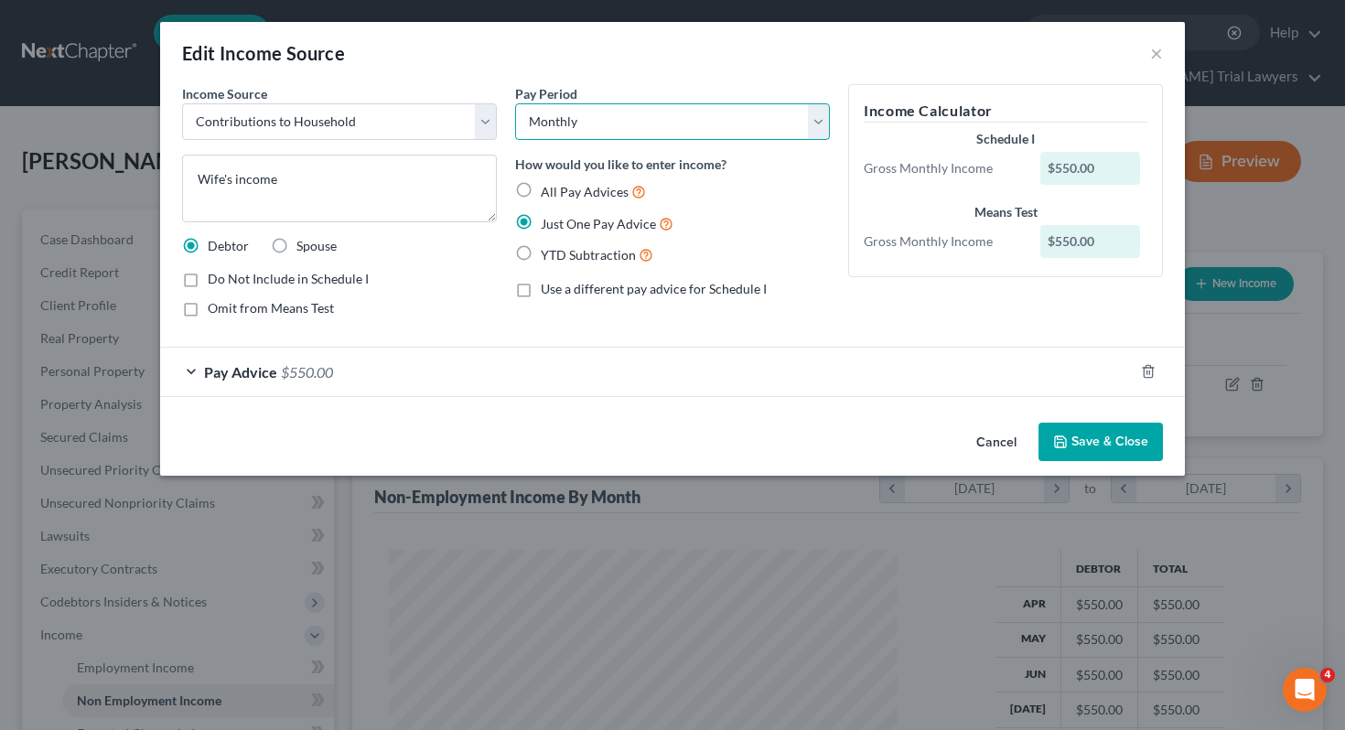
select select "3"
click at [1095, 439] on button "Save & Close" at bounding box center [1100, 442] width 124 height 38
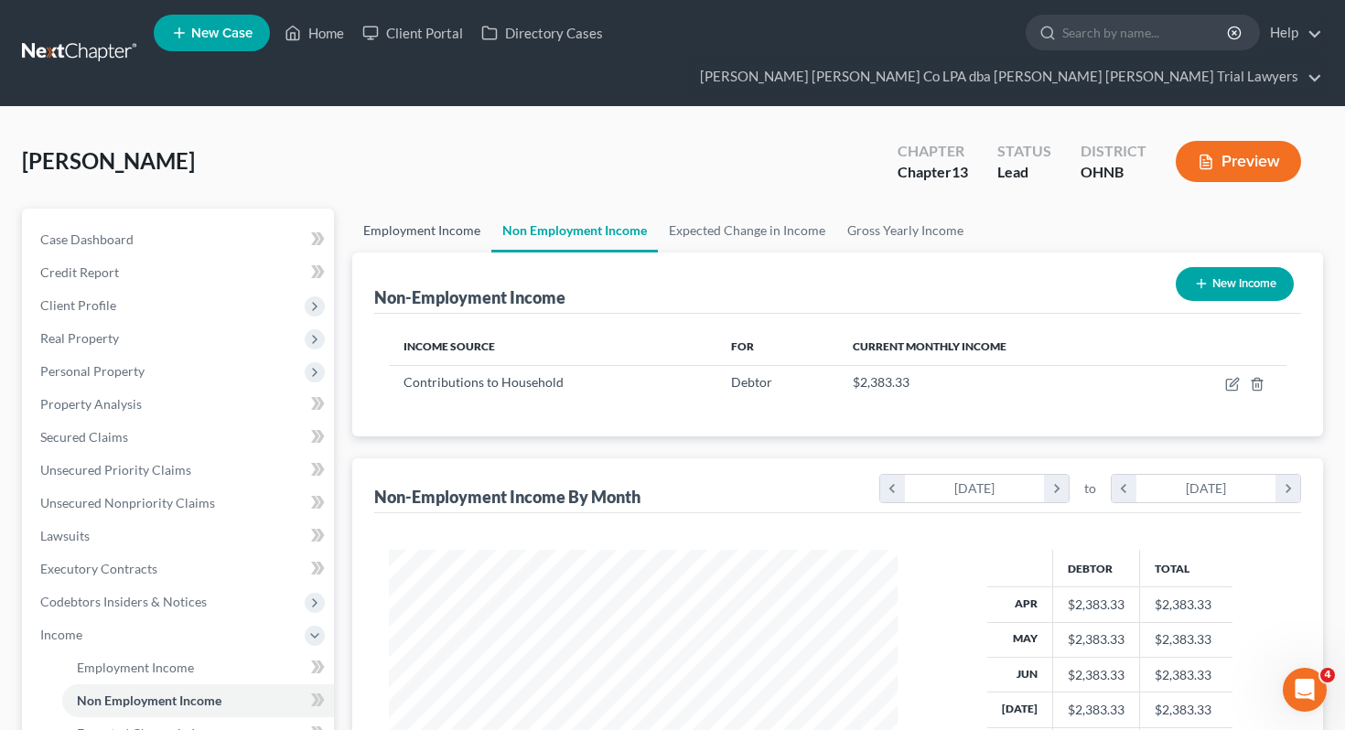
click at [417, 209] on link "Employment Income" at bounding box center [421, 231] width 139 height 44
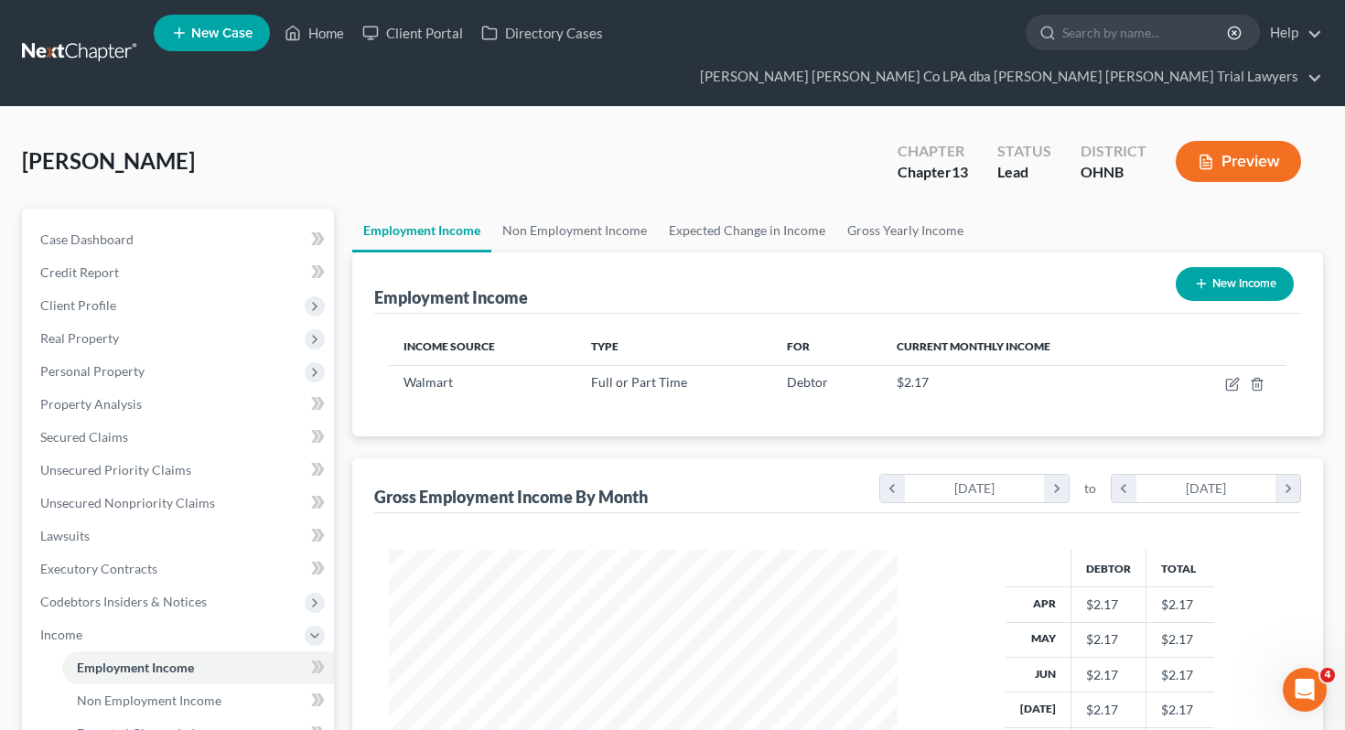
scroll to position [328, 545]
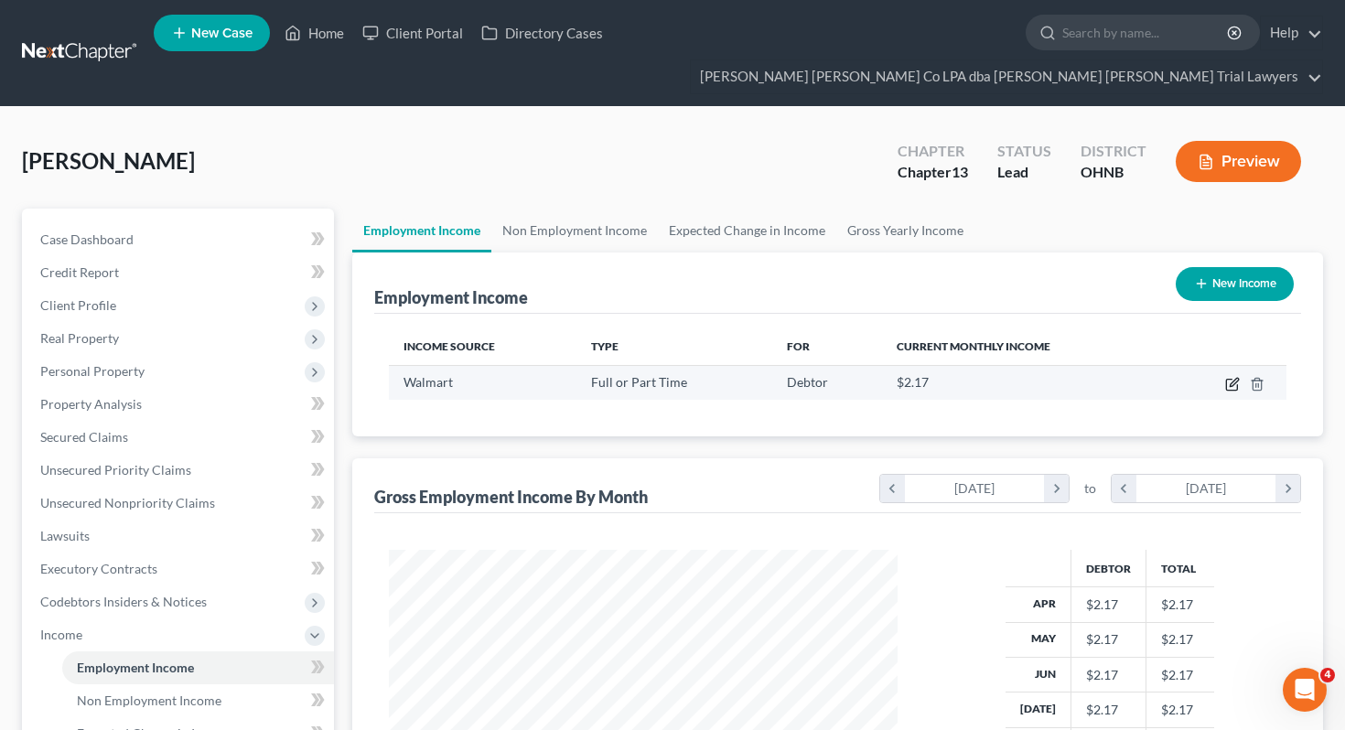
click at [1228, 377] on icon "button" at bounding box center [1232, 384] width 15 height 15
select select "0"
select select "36"
select select "2"
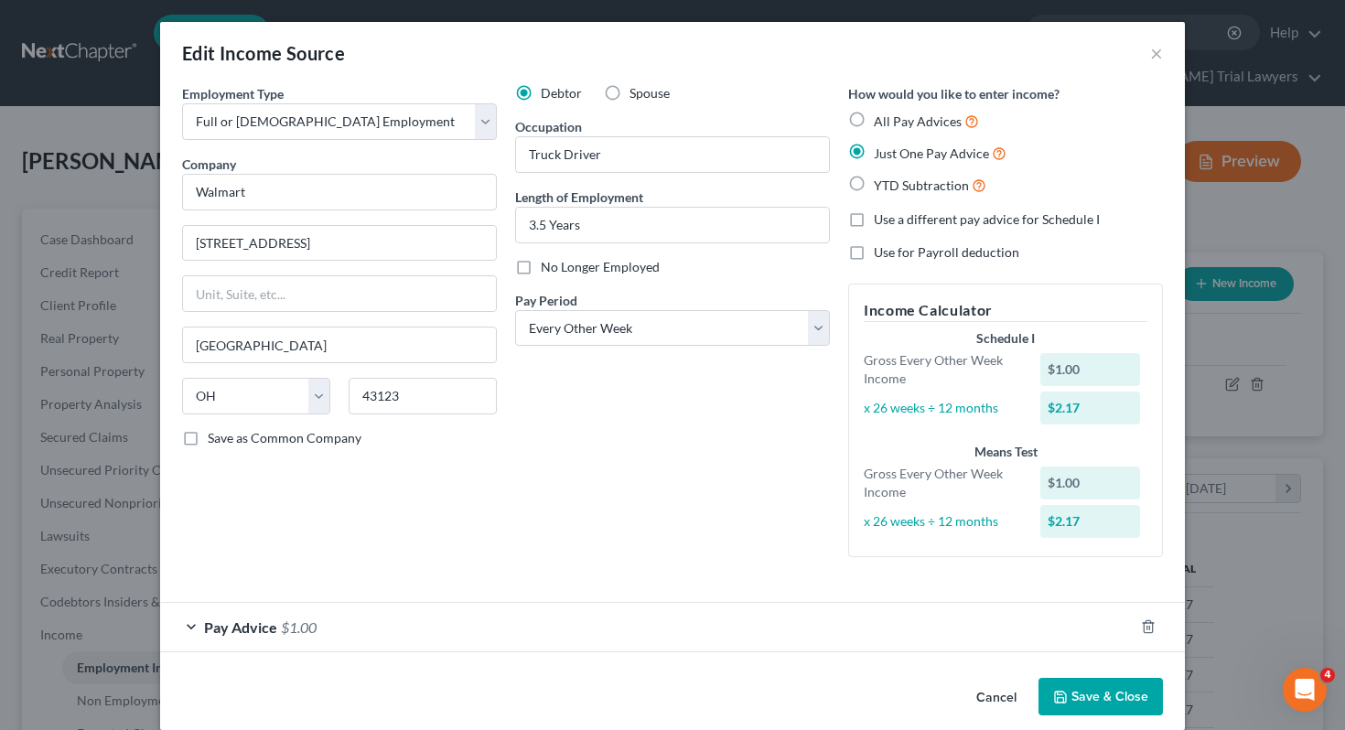
scroll to position [22, 0]
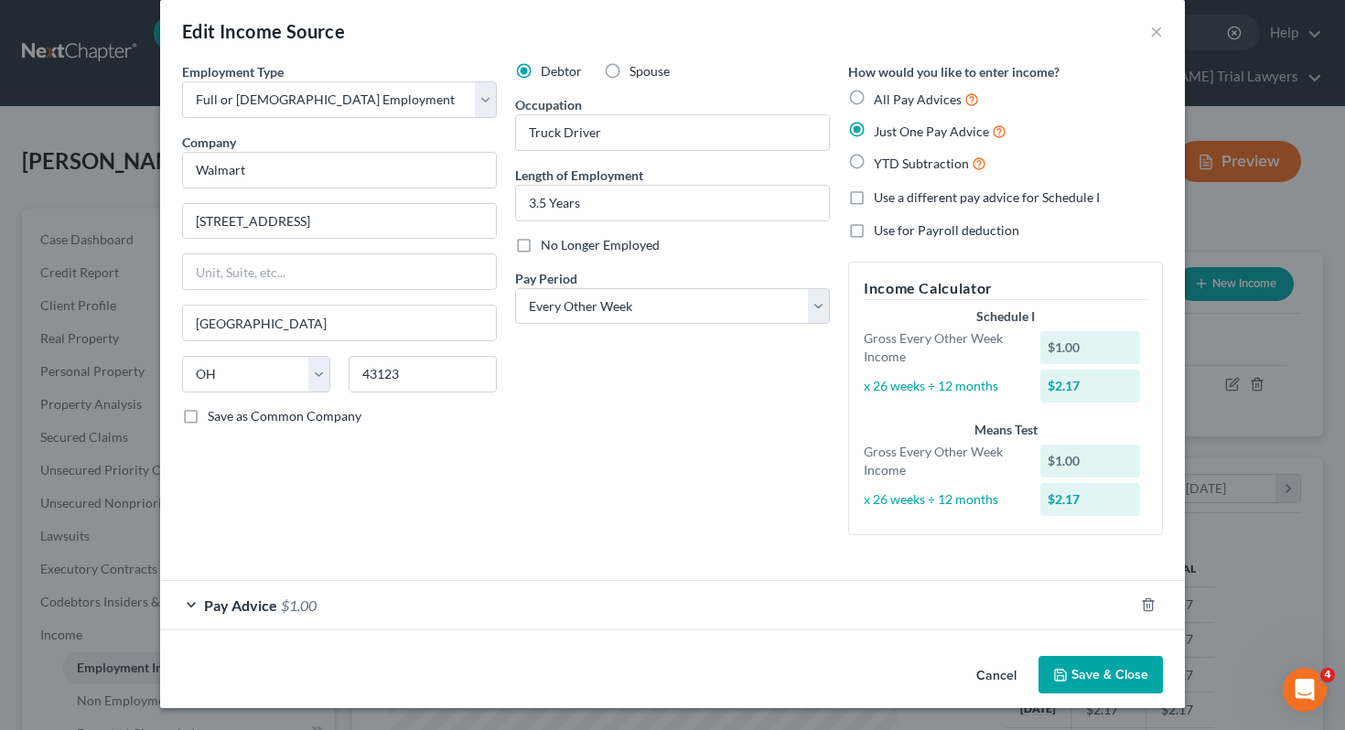
click at [517, 619] on div "Pay Advice $1.00" at bounding box center [647, 605] width 974 height 48
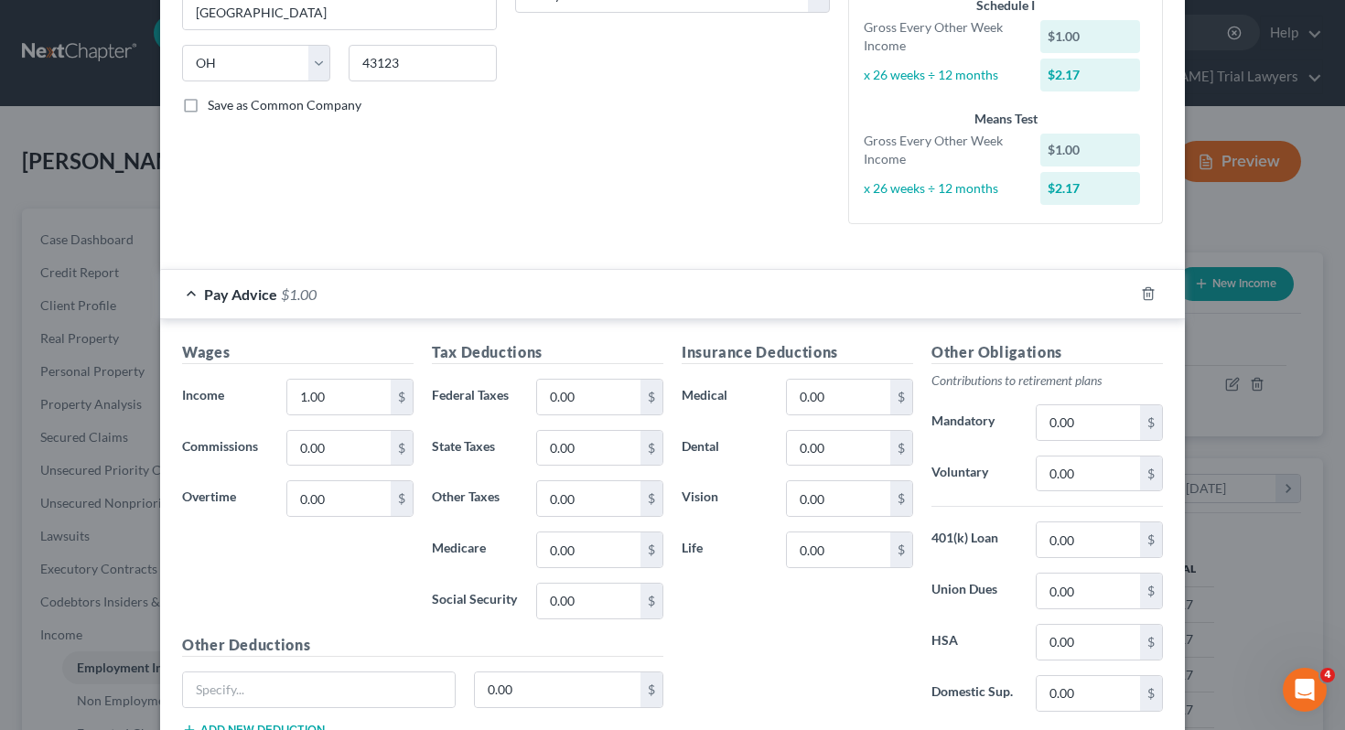
scroll to position [367, 0]
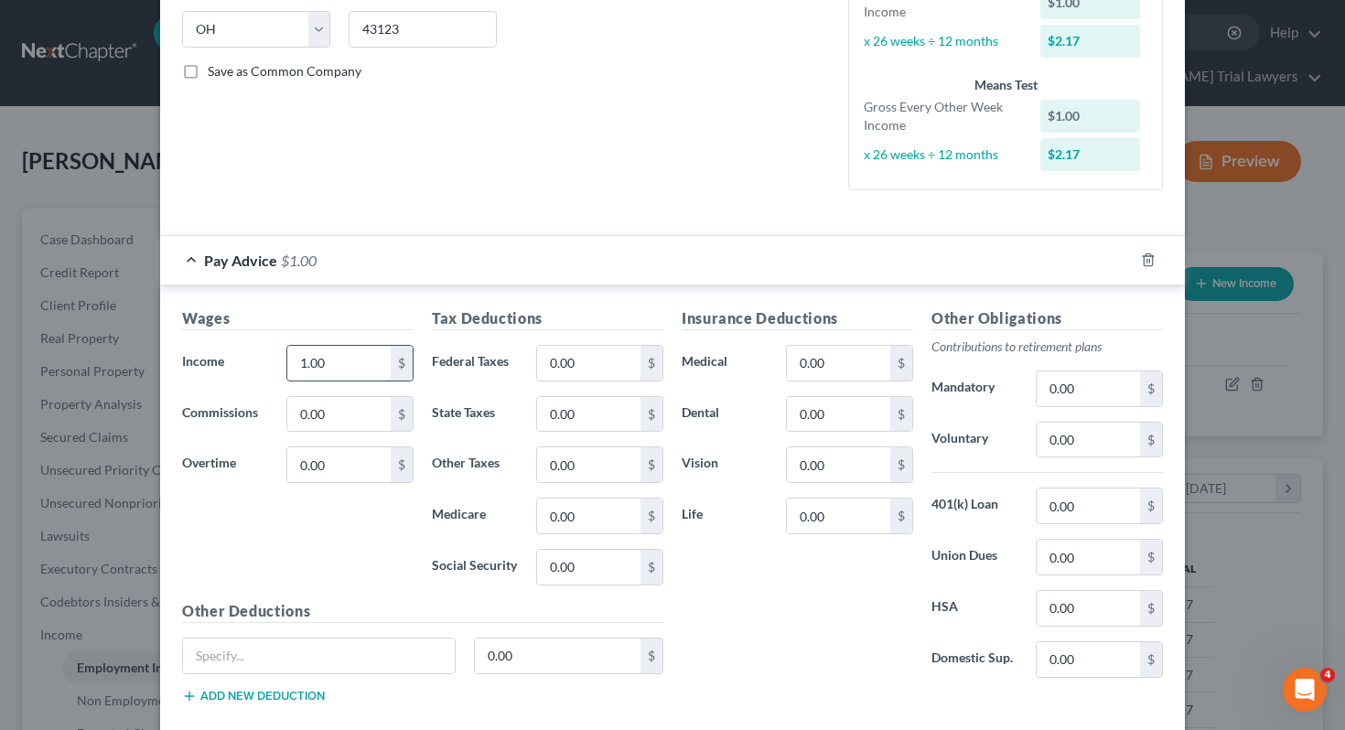
click at [353, 359] on input "1.00" at bounding box center [338, 363] width 103 height 35
type input "4,852.13"
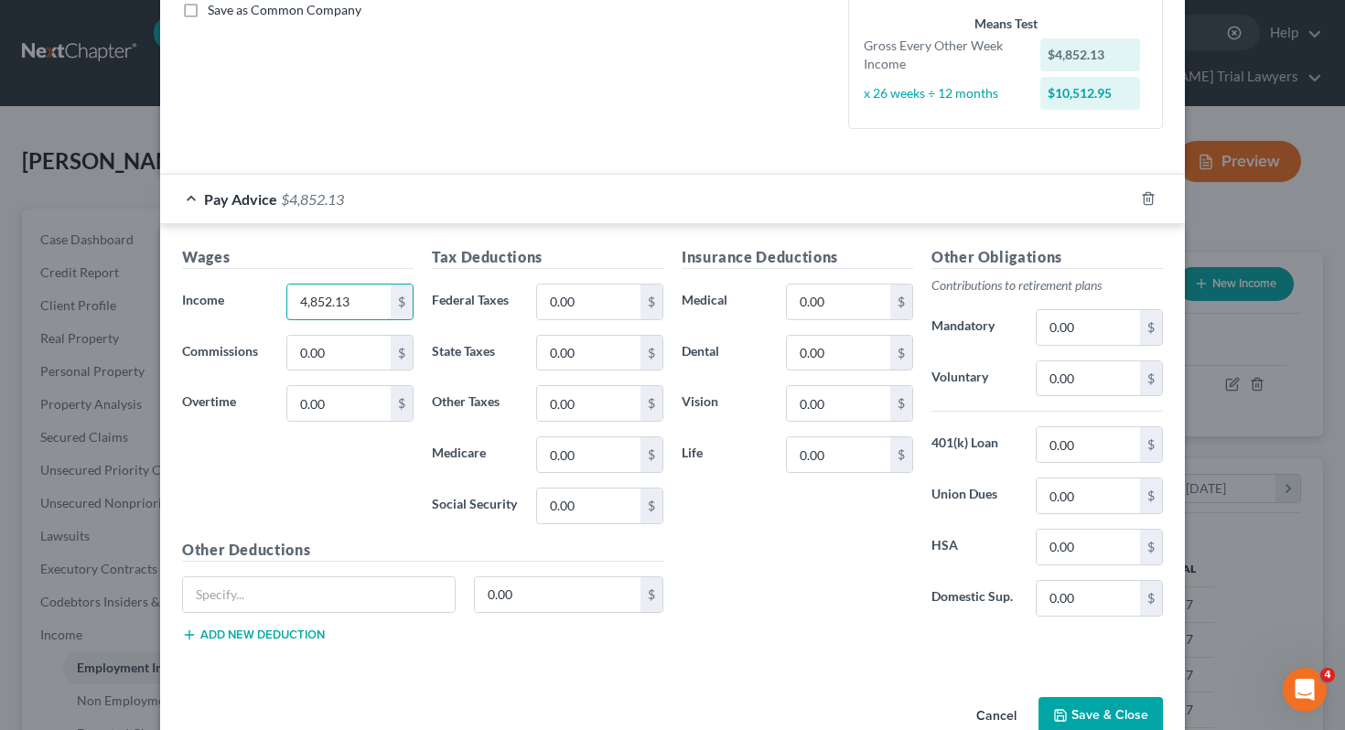
scroll to position [430, 0]
click at [583, 298] on input "0.00" at bounding box center [588, 300] width 103 height 35
type input "400.72"
click at [624, 341] on input "0.00" at bounding box center [588, 351] width 103 height 35
type input "116.77"
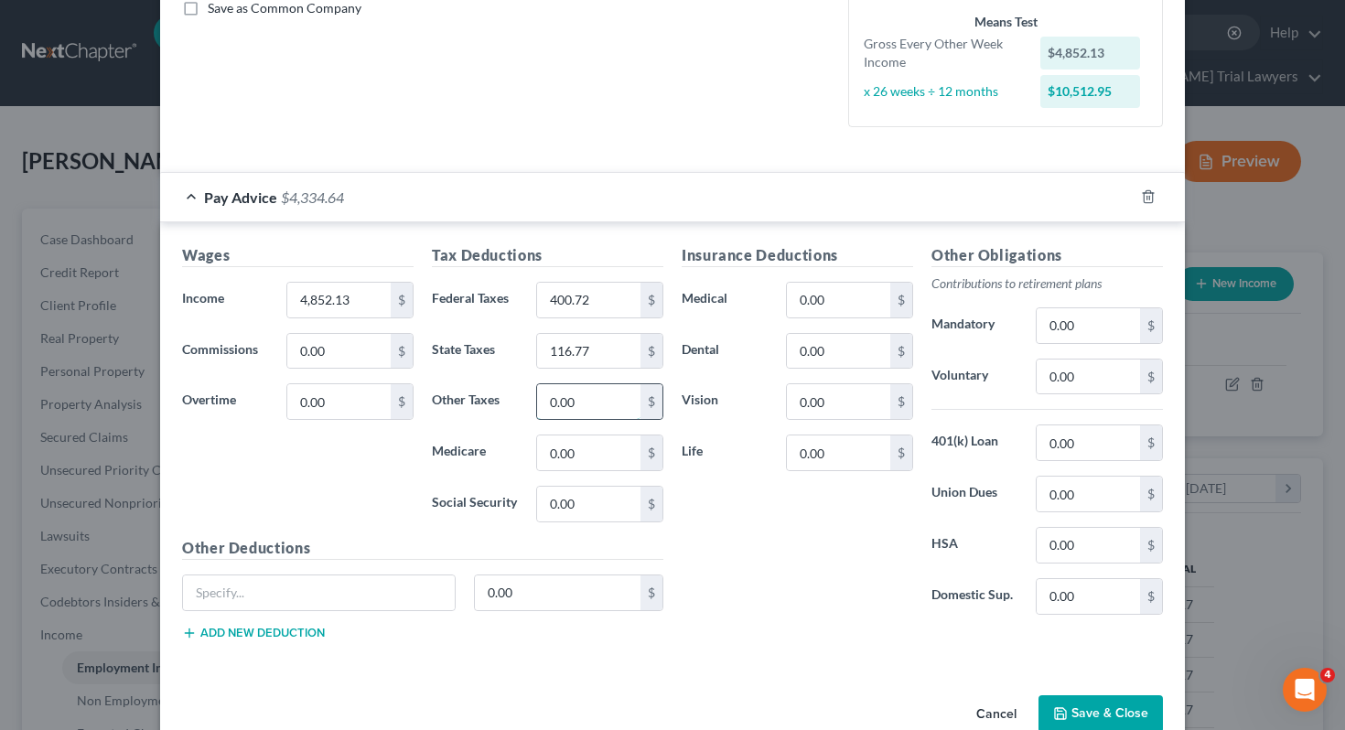
click at [633, 406] on input "0.00" at bounding box center [588, 401] width 103 height 35
type input "90.24"
click at [615, 510] on input "0.00" at bounding box center [588, 504] width 103 height 35
type input "279.75"
click at [751, 527] on div "Insurance Deductions Medical 0.00 $ Dental 0.00 $ Vision 0.00 $ Life 0.00 $" at bounding box center [797, 436] width 250 height 385
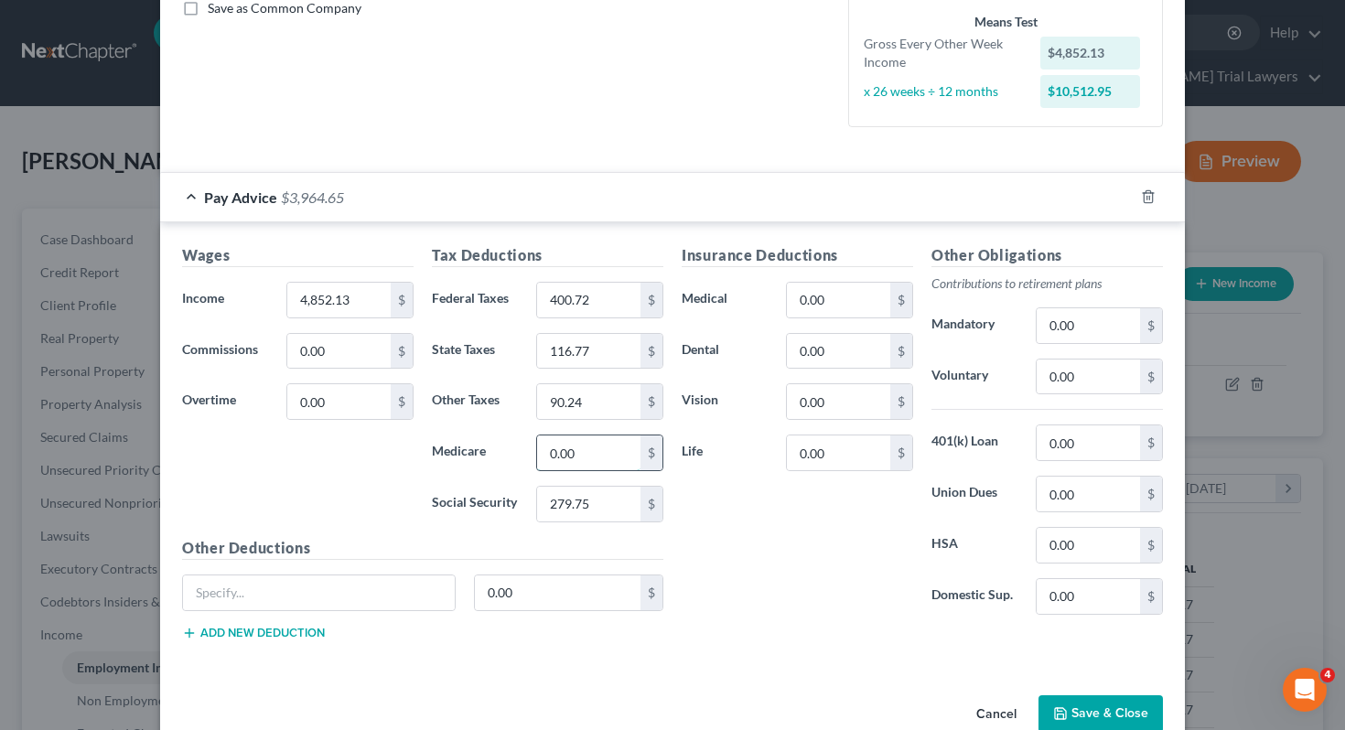
click at [616, 457] on input "0.00" at bounding box center [588, 453] width 103 height 35
type input "65.43"
click at [854, 447] on input "0.00" at bounding box center [838, 453] width 103 height 35
type input "22.40"
click at [841, 305] on input "0.00" at bounding box center [838, 300] width 103 height 35
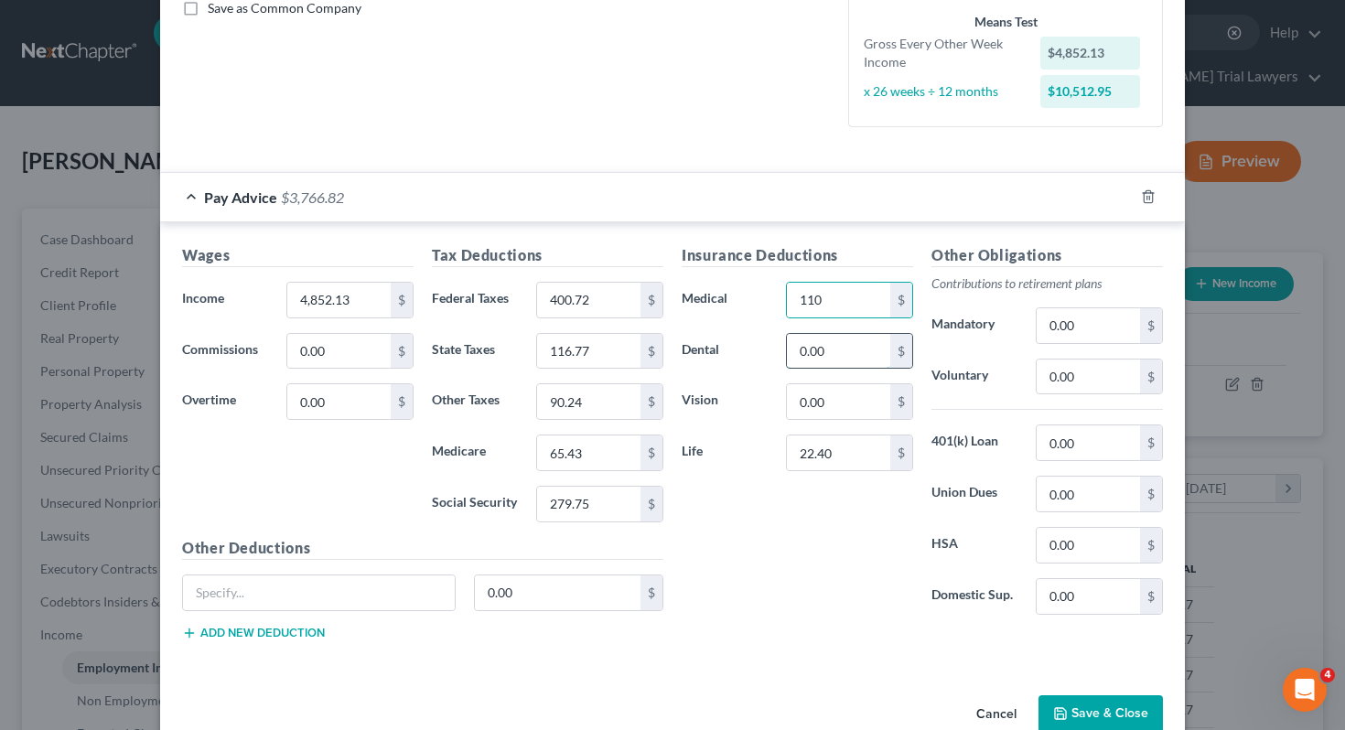
click at [843, 346] on input "0.00" at bounding box center [838, 351] width 103 height 35
click at [844, 307] on input "110" at bounding box center [838, 300] width 103 height 35
type input "292.50"
click at [398, 604] on input "text" at bounding box center [319, 593] width 272 height 35
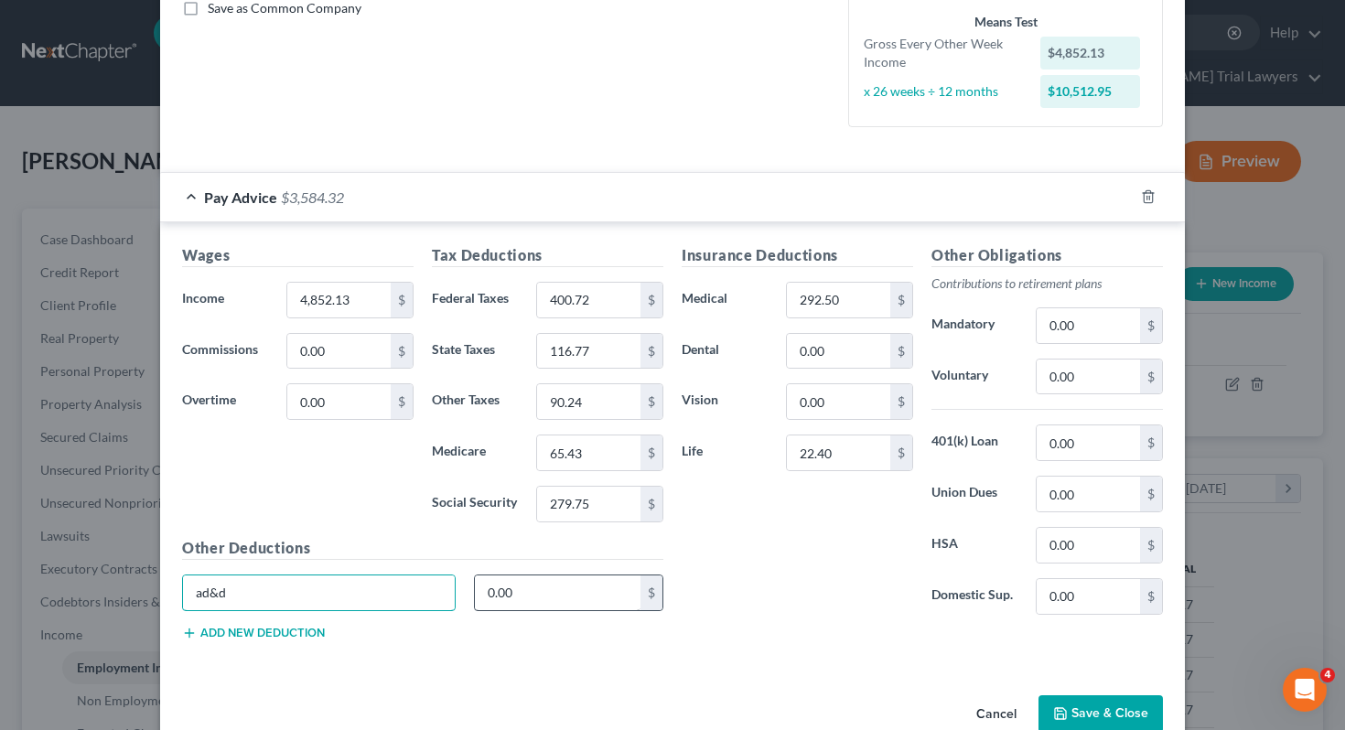
type input "ad&d"
click at [544, 597] on input "0.00" at bounding box center [558, 593] width 167 height 35
type input "14.73"
click at [274, 642] on div "Other Deductions ad&d 14.73 $ Add new deduction" at bounding box center [423, 596] width 500 height 118
click at [273, 633] on button "Add new deduction" at bounding box center [253, 633] width 143 height 15
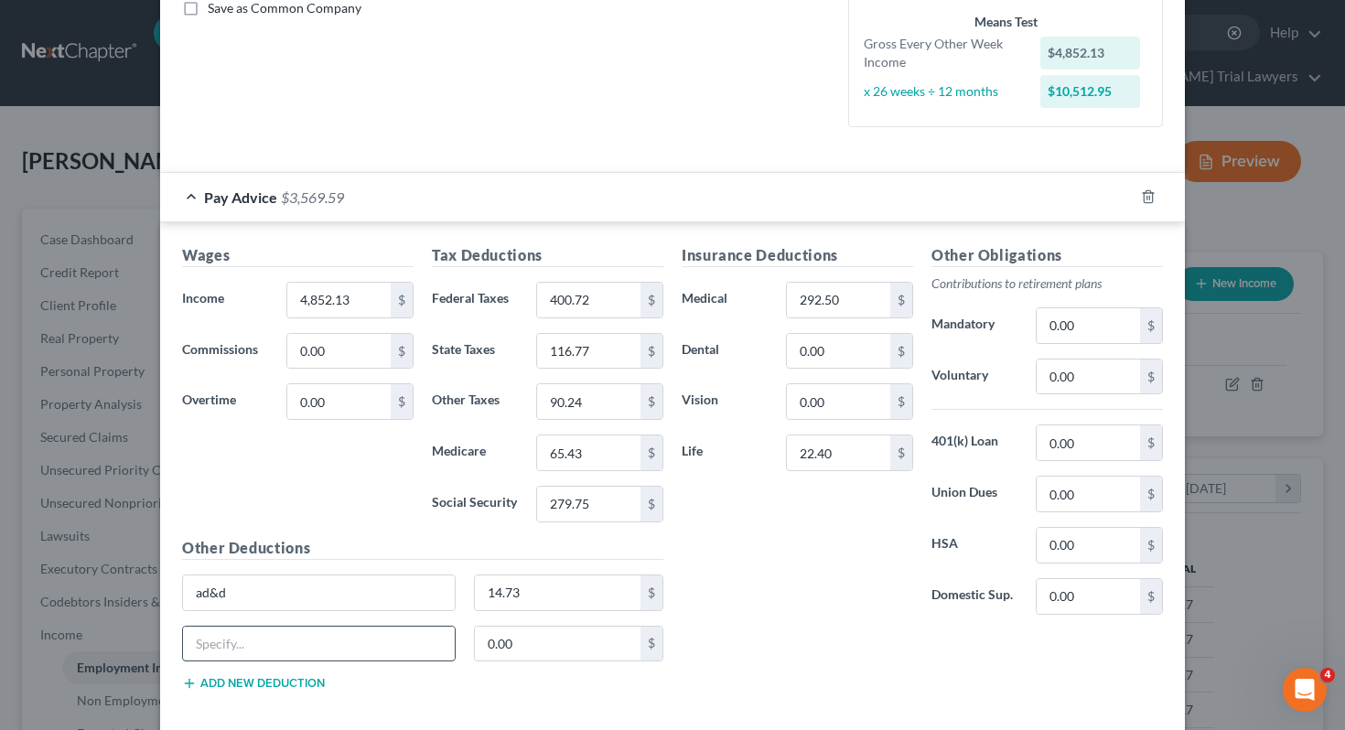
click at [276, 641] on input "text" at bounding box center [319, 644] width 272 height 35
type input "critical illness"
click at [526, 647] on input "0.00" at bounding box center [558, 644] width 167 height 35
type input "11"
click at [1101, 384] on input "0.00" at bounding box center [1088, 377] width 103 height 35
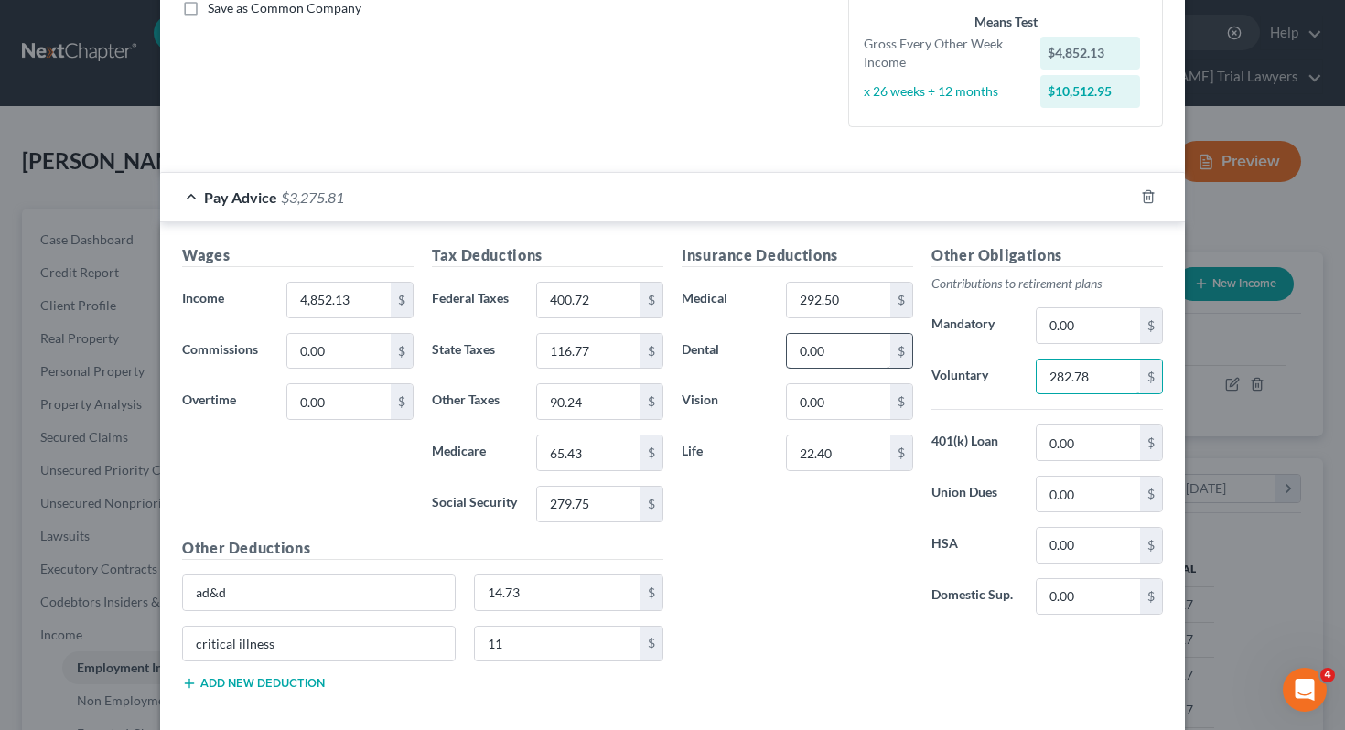
type input "282.78"
click at [834, 358] on input "0.00" at bounding box center [838, 351] width 103 height 35
type input "6"
click at [807, 405] on input "0.00" at bounding box center [838, 401] width 103 height 35
type input "7.50"
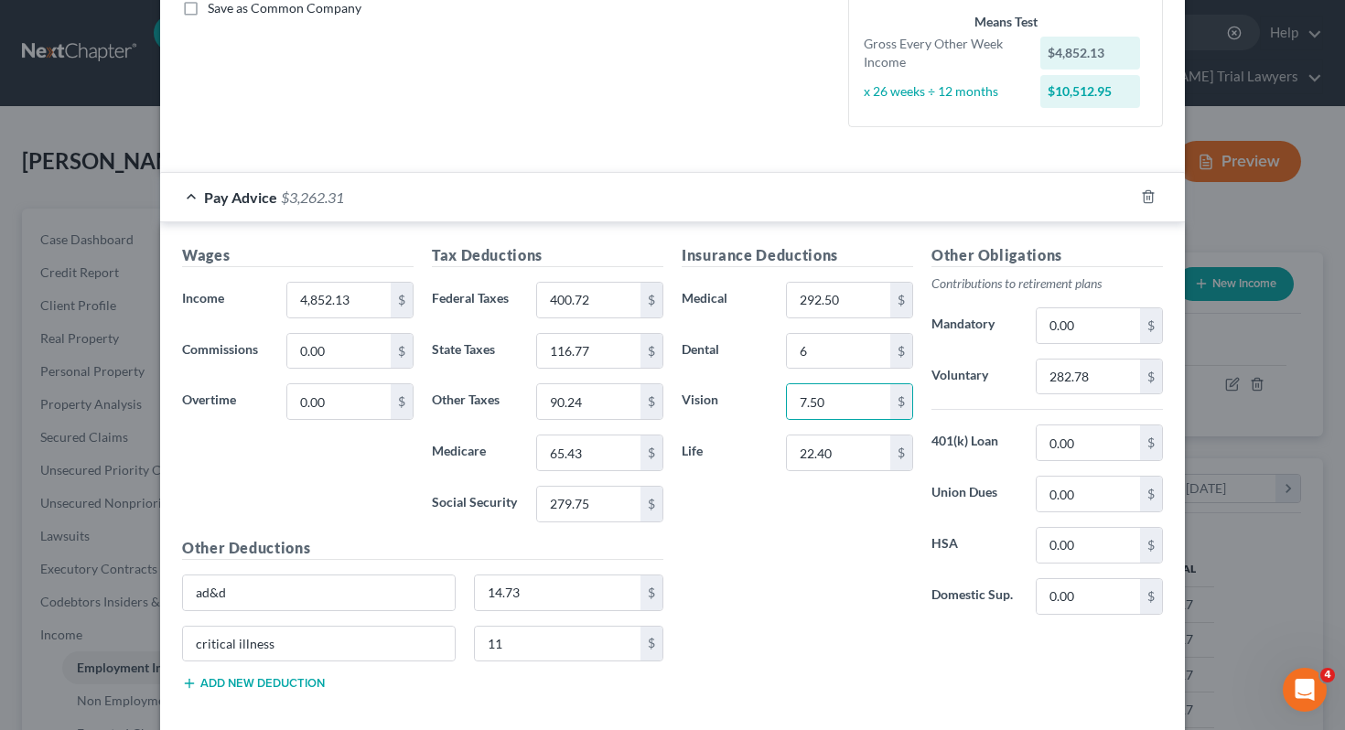
click at [242, 690] on button "Add new deduction" at bounding box center [253, 683] width 143 height 15
click at [242, 690] on input "text" at bounding box center [319, 694] width 272 height 35
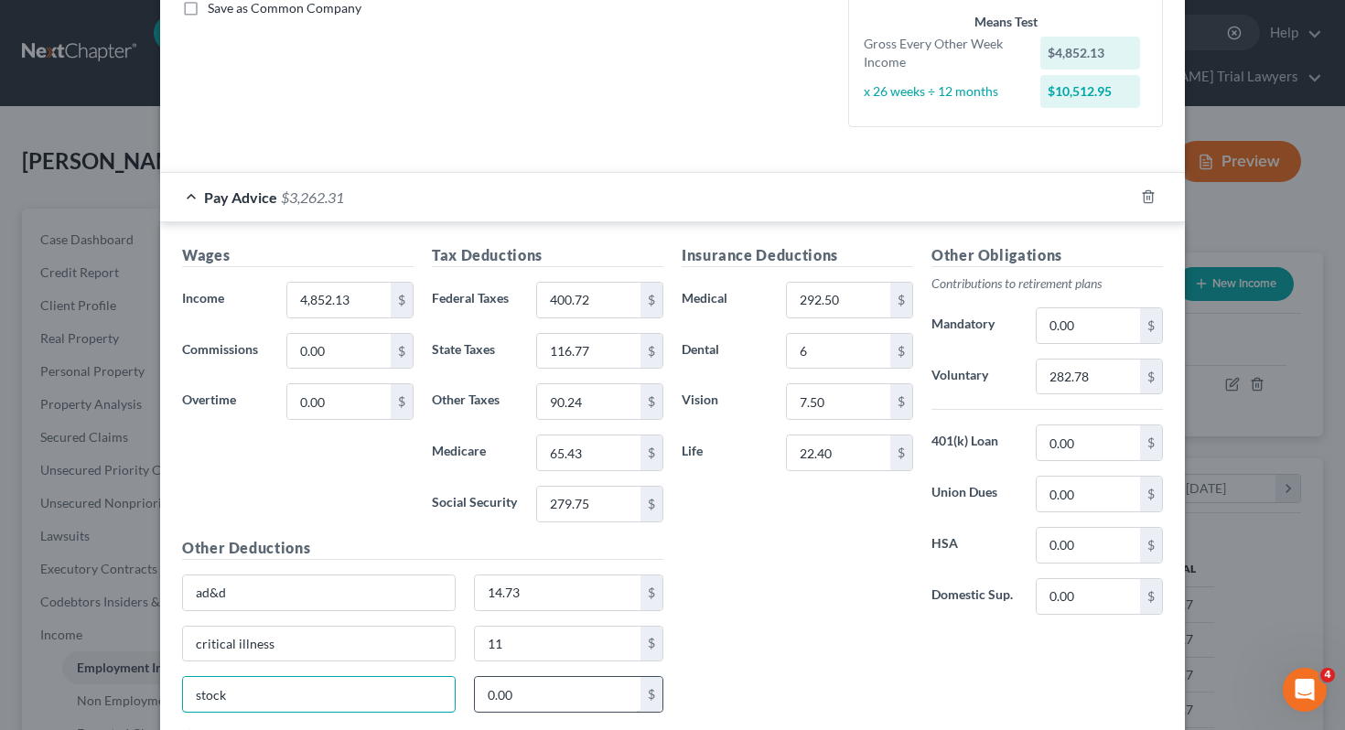
type input "stock"
click at [531, 697] on input "0.00" at bounding box center [558, 694] width 167 height 35
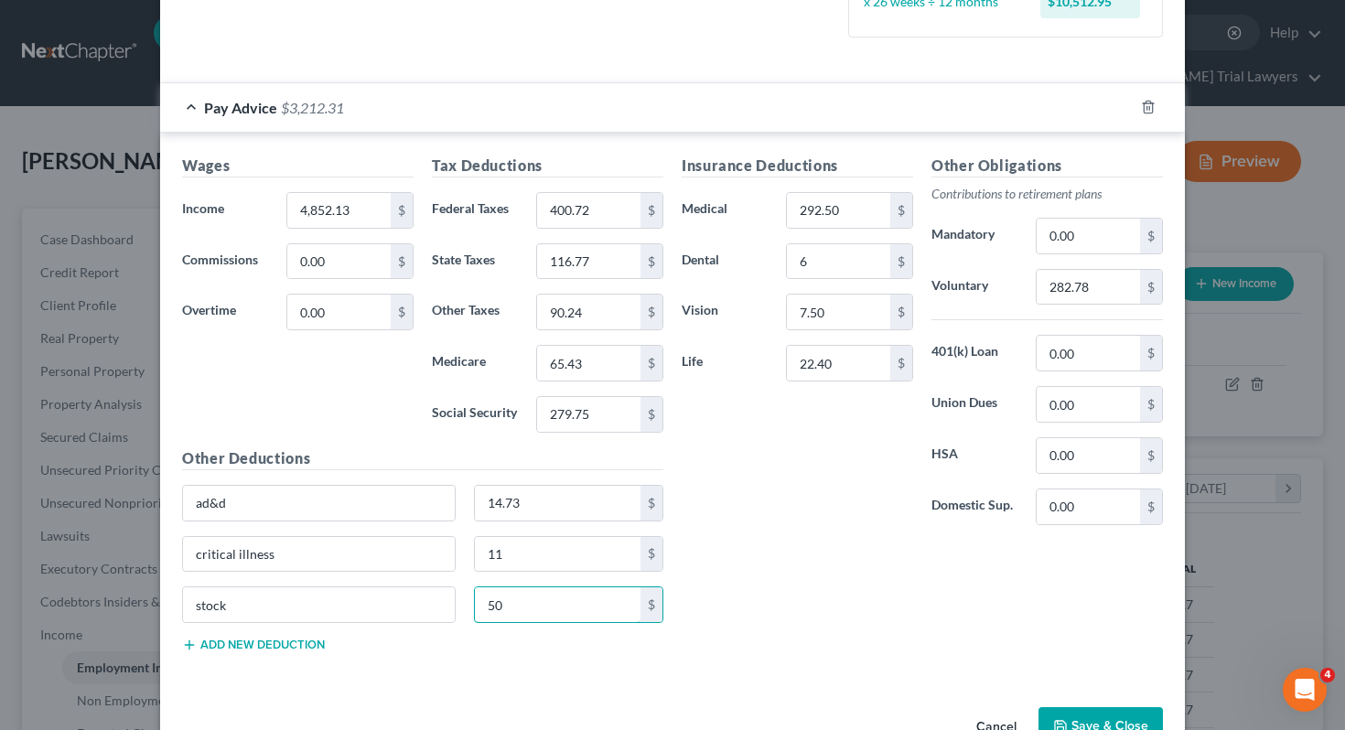
scroll to position [572, 0]
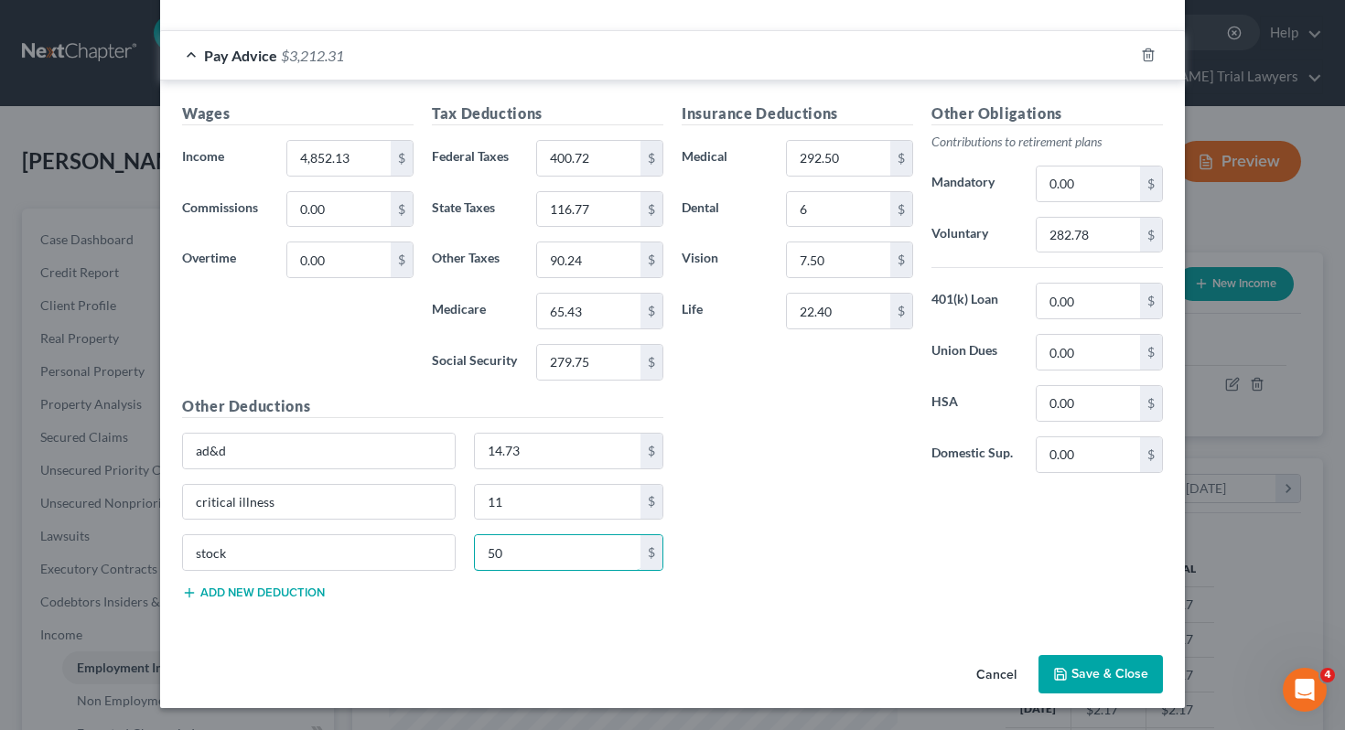
type input "50"
click at [1067, 667] on icon "button" at bounding box center [1060, 674] width 15 height 15
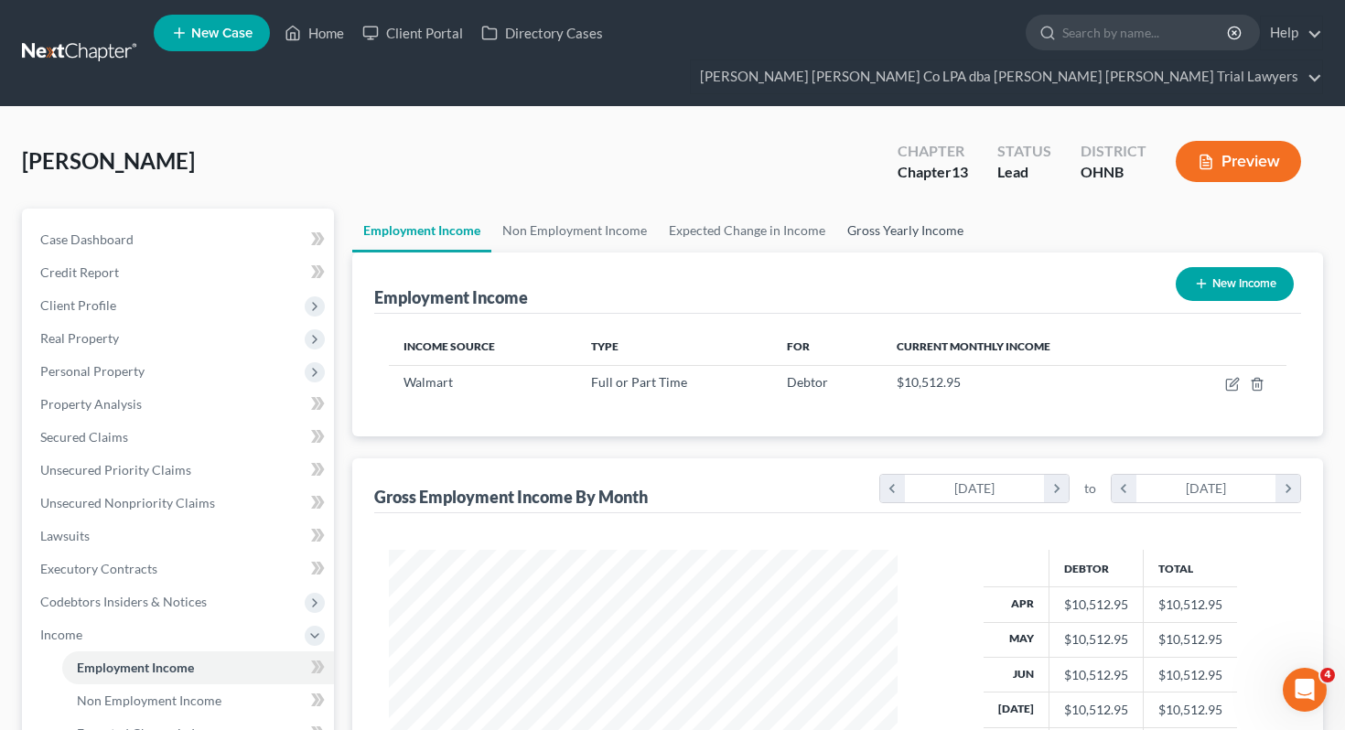
click at [878, 209] on link "Gross Yearly Income" at bounding box center [905, 231] width 138 height 44
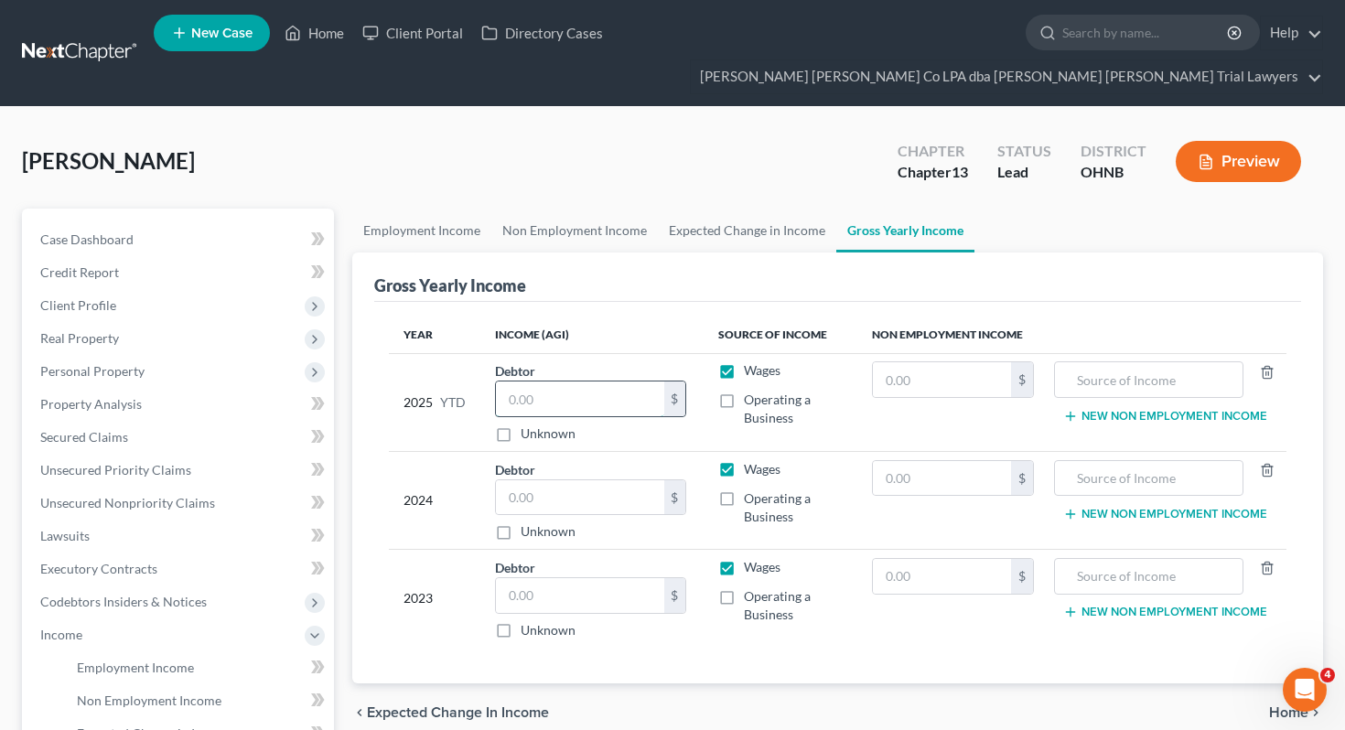
click at [565, 382] on input "text" at bounding box center [580, 399] width 168 height 35
type input "99,219"
click at [562, 479] on div "$" at bounding box center [591, 497] width 192 height 37
click at [565, 480] on input "text" at bounding box center [580, 497] width 168 height 35
